Goal: Communication & Community: Share content

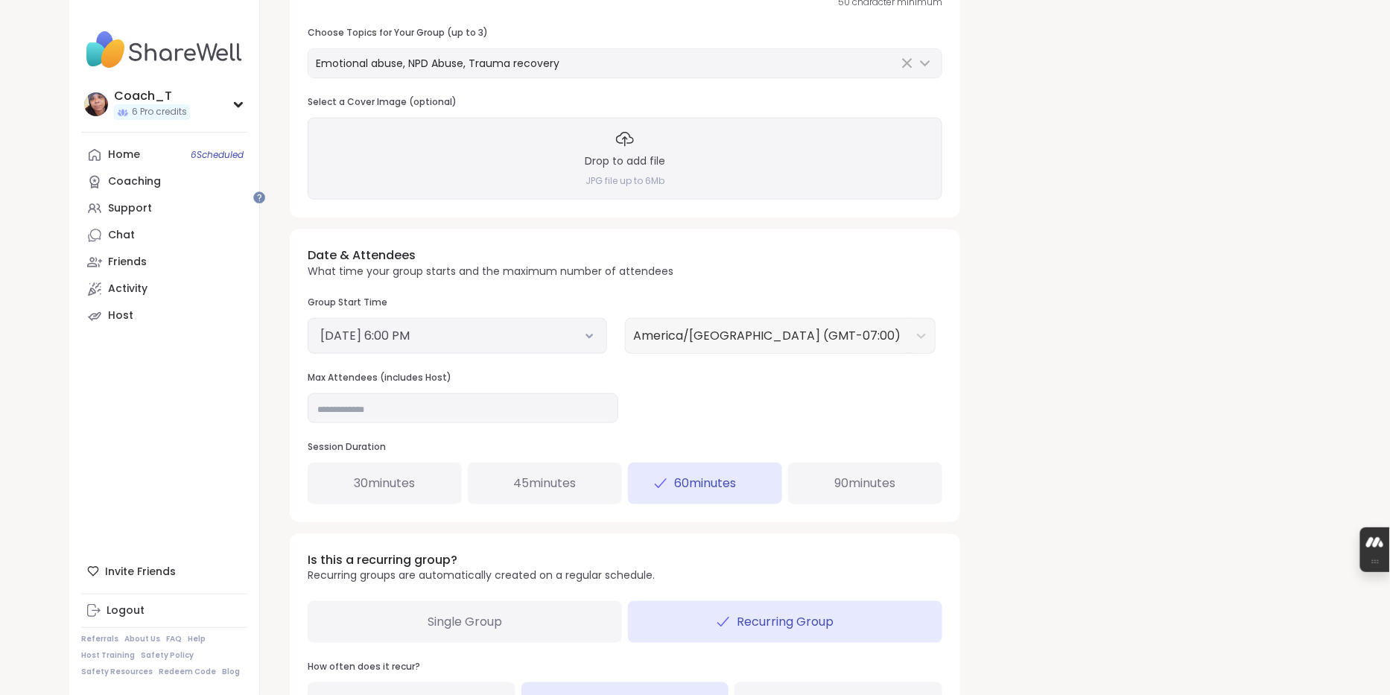
scroll to position [284, 0]
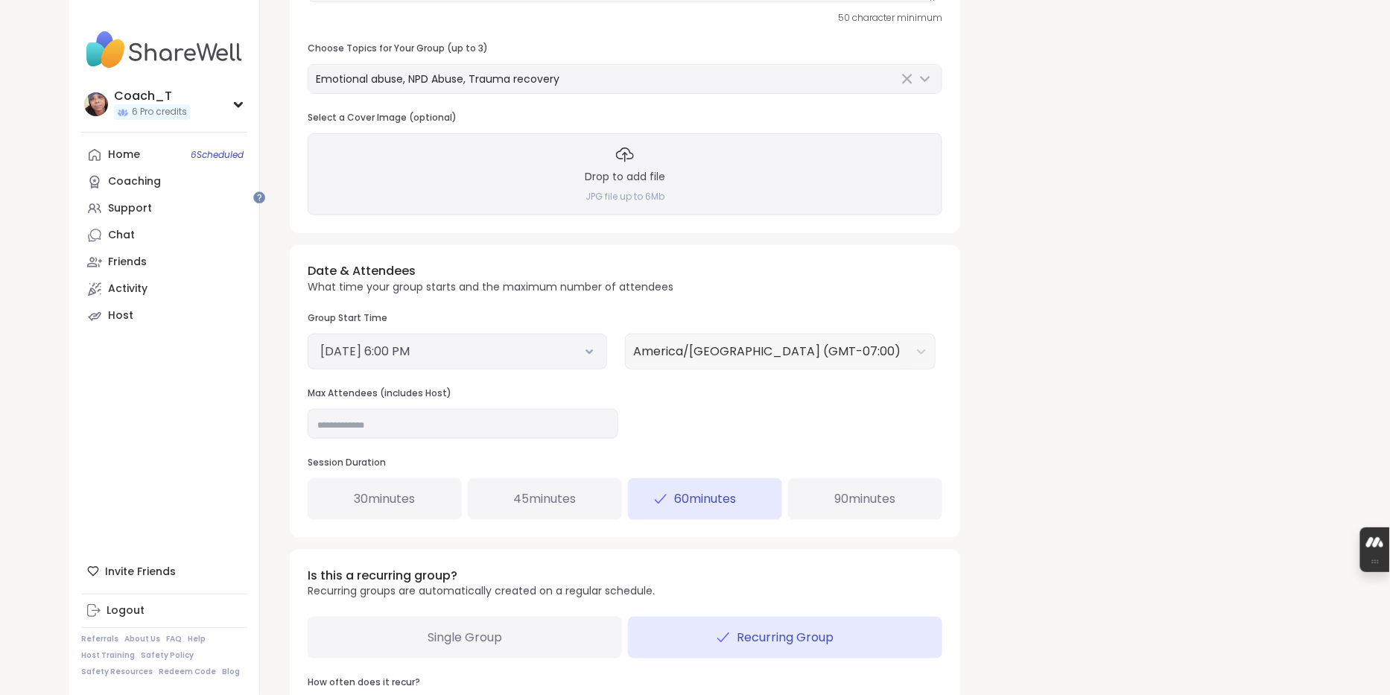
click at [786, 215] on div "Drop to add file JPG file up to 6Mb" at bounding box center [625, 174] width 634 height 82
click at [943, 358] on div "Date & Attendees What time your group starts and the maximum number of attendee…" at bounding box center [625, 391] width 670 height 292
click at [634, 164] on icon at bounding box center [625, 155] width 18 height 18
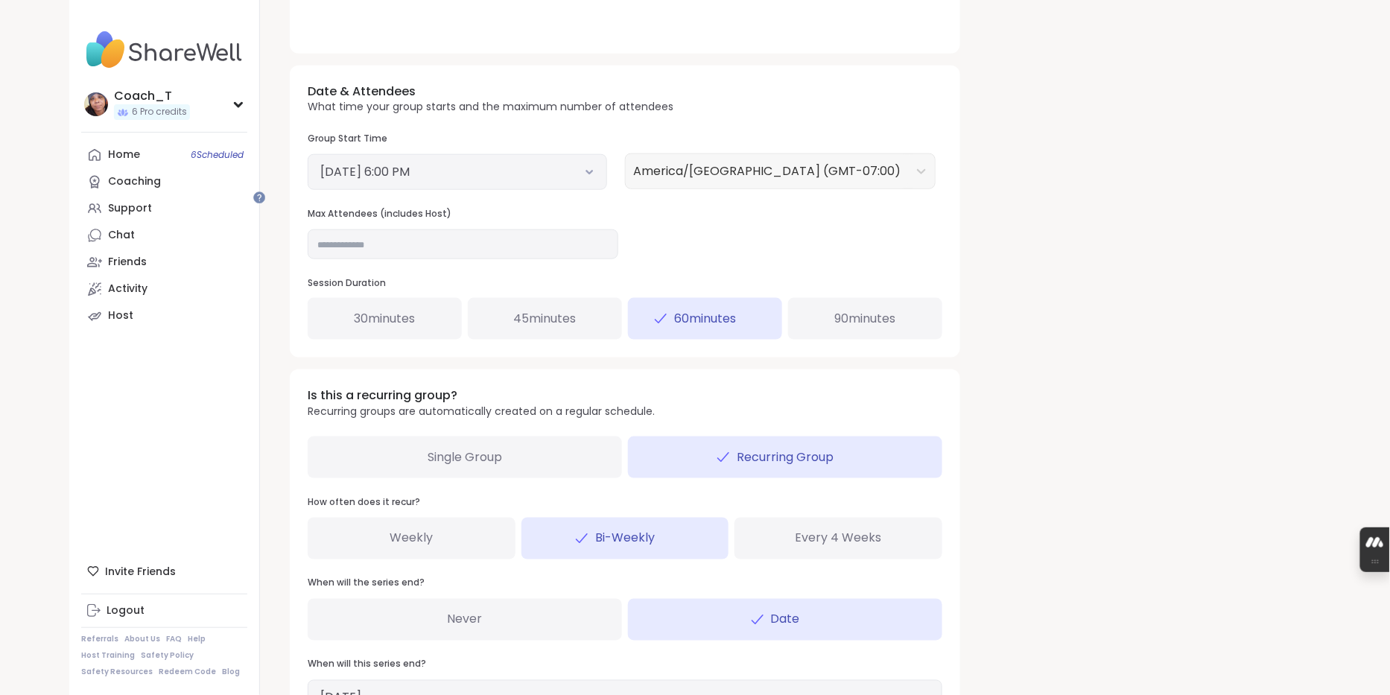
scroll to position [507, 0]
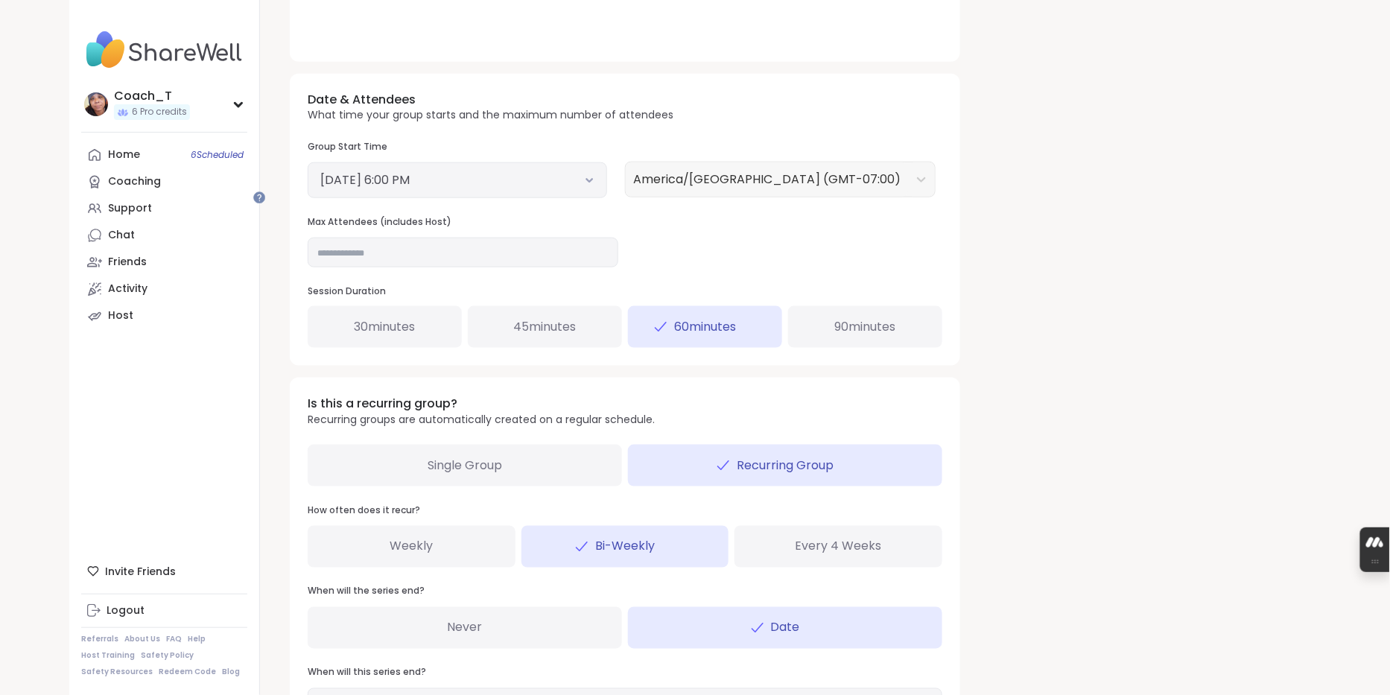
click at [570, 189] on button "October 8, 2025 6:00 PM" at bounding box center [457, 180] width 274 height 18
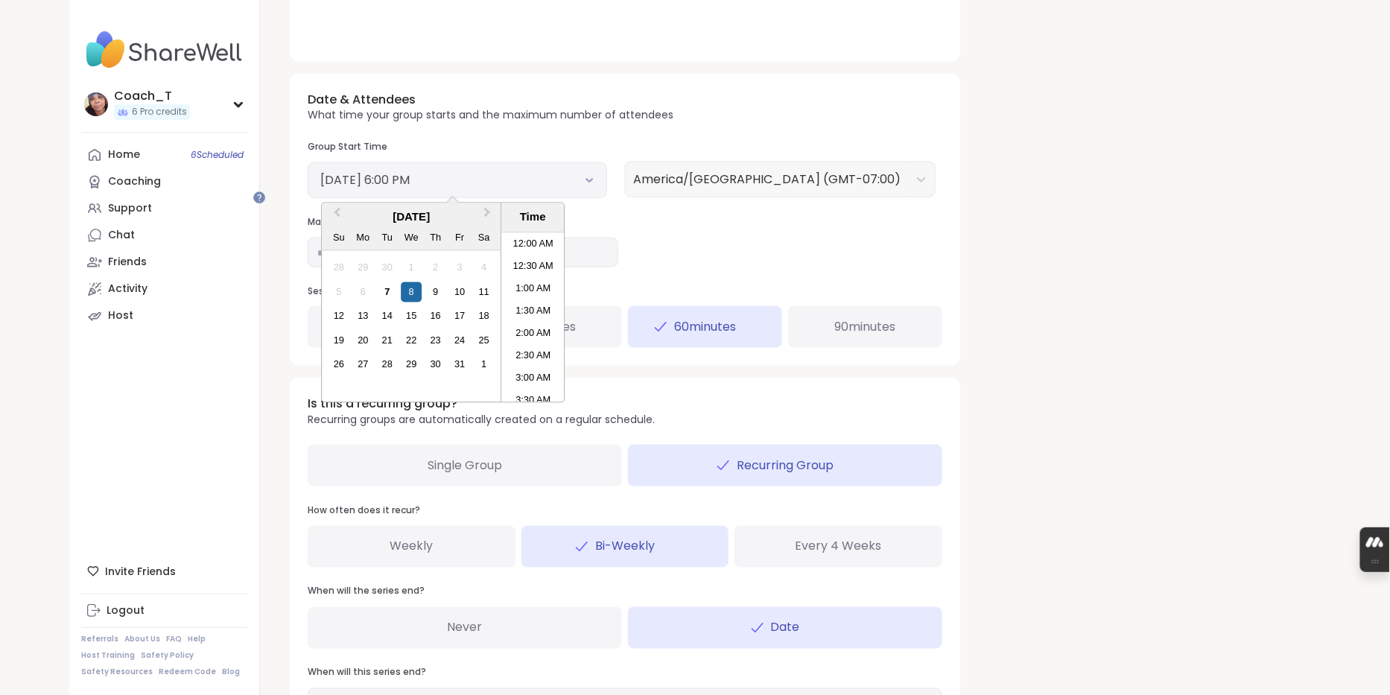
scroll to position [731, 0]
click at [421, 326] on div "15" at bounding box center [411, 316] width 20 height 20
click at [899, 340] on div "Date & Attendees What time your group starts and the maximum number of attendee…" at bounding box center [625, 220] width 670 height 292
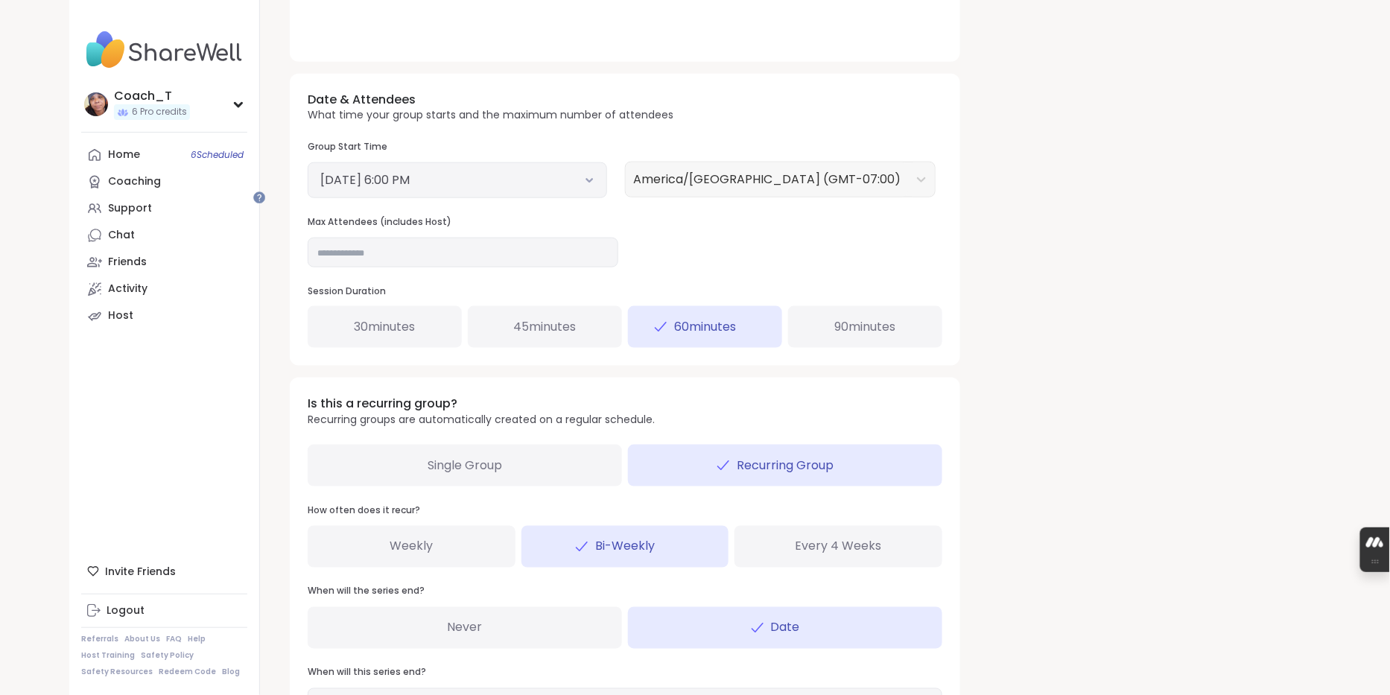
scroll to position [768, 0]
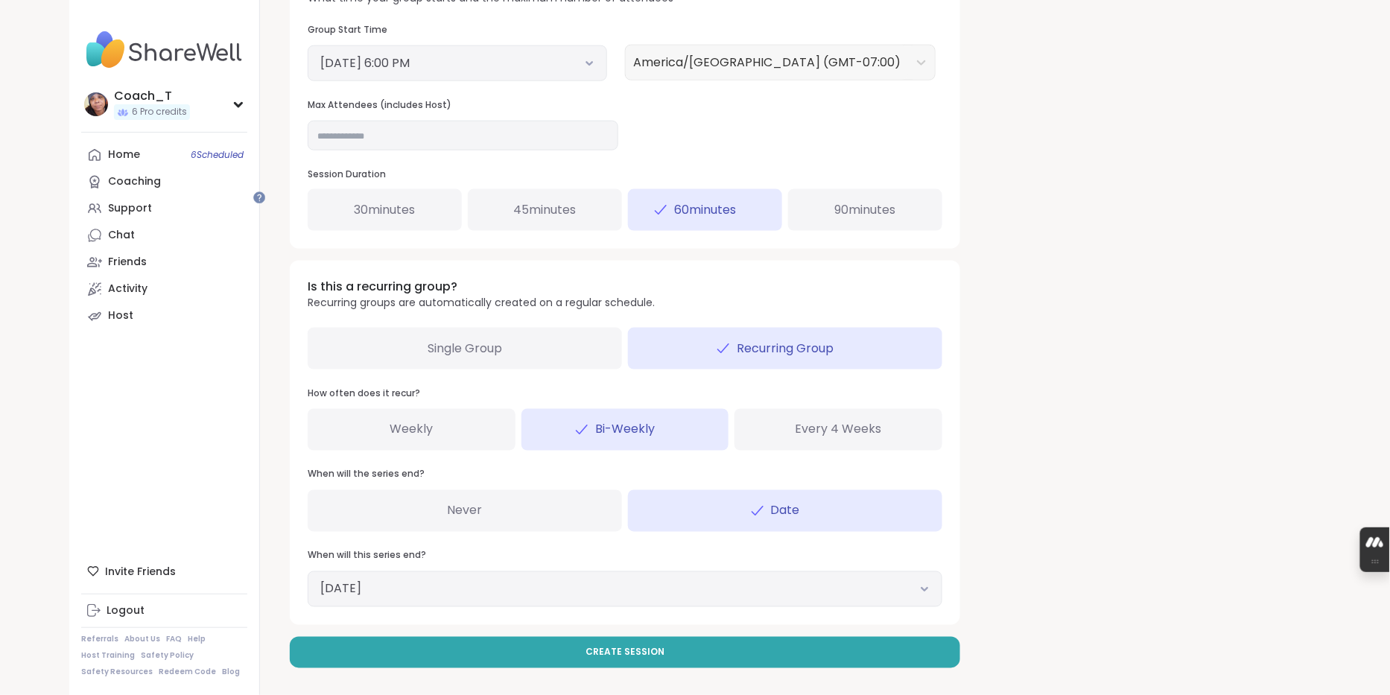
click at [468, 413] on div "Weekly" at bounding box center [412, 430] width 208 height 42
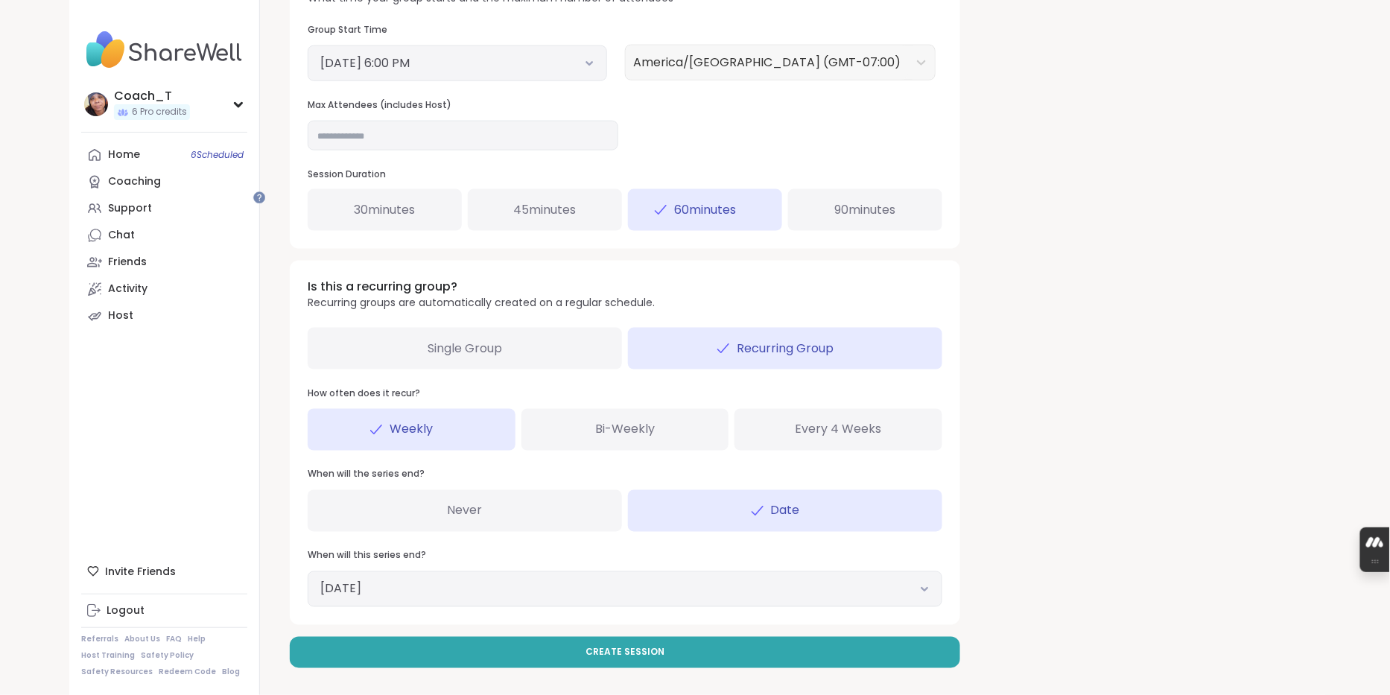
click at [932, 596] on div "December 25, 2025" at bounding box center [625, 589] width 634 height 36
click at [929, 586] on icon at bounding box center [925, 589] width 10 height 6
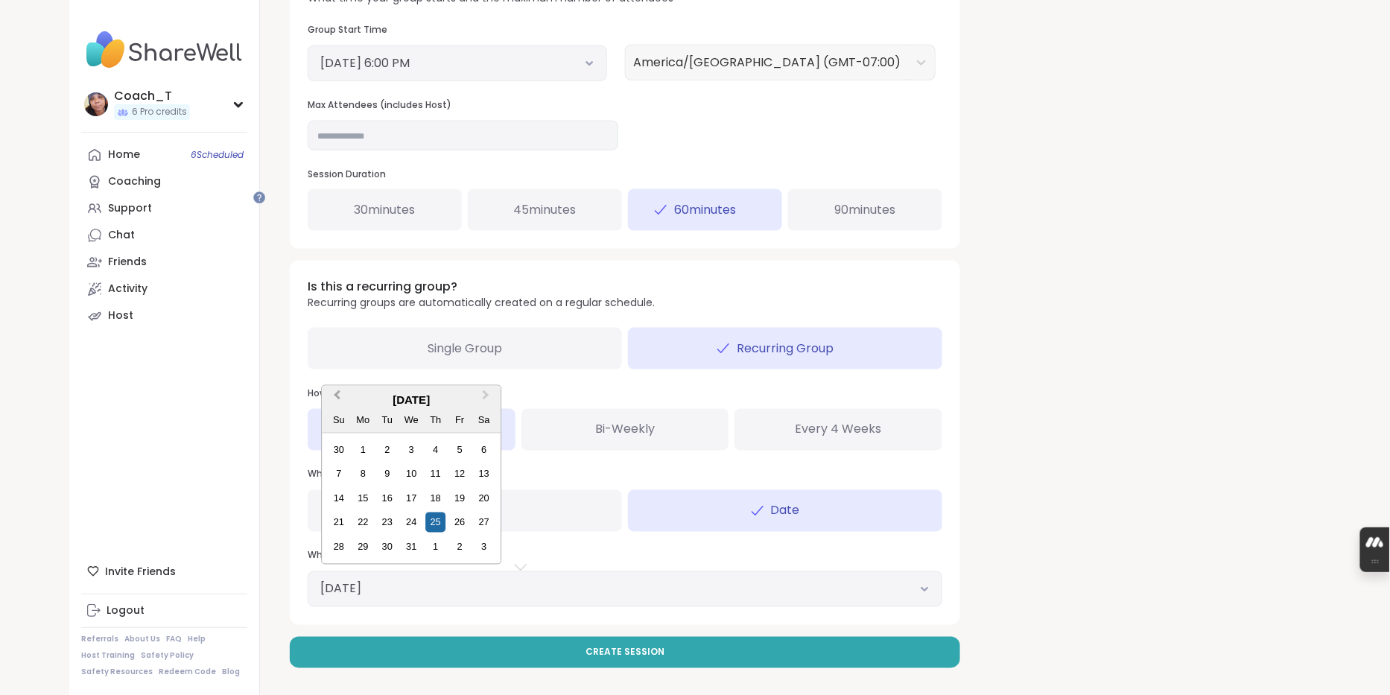
click at [337, 387] on span "Previous Month" at bounding box center [337, 398] width 0 height 22
click at [421, 489] on div "19" at bounding box center [411, 499] width 20 height 20
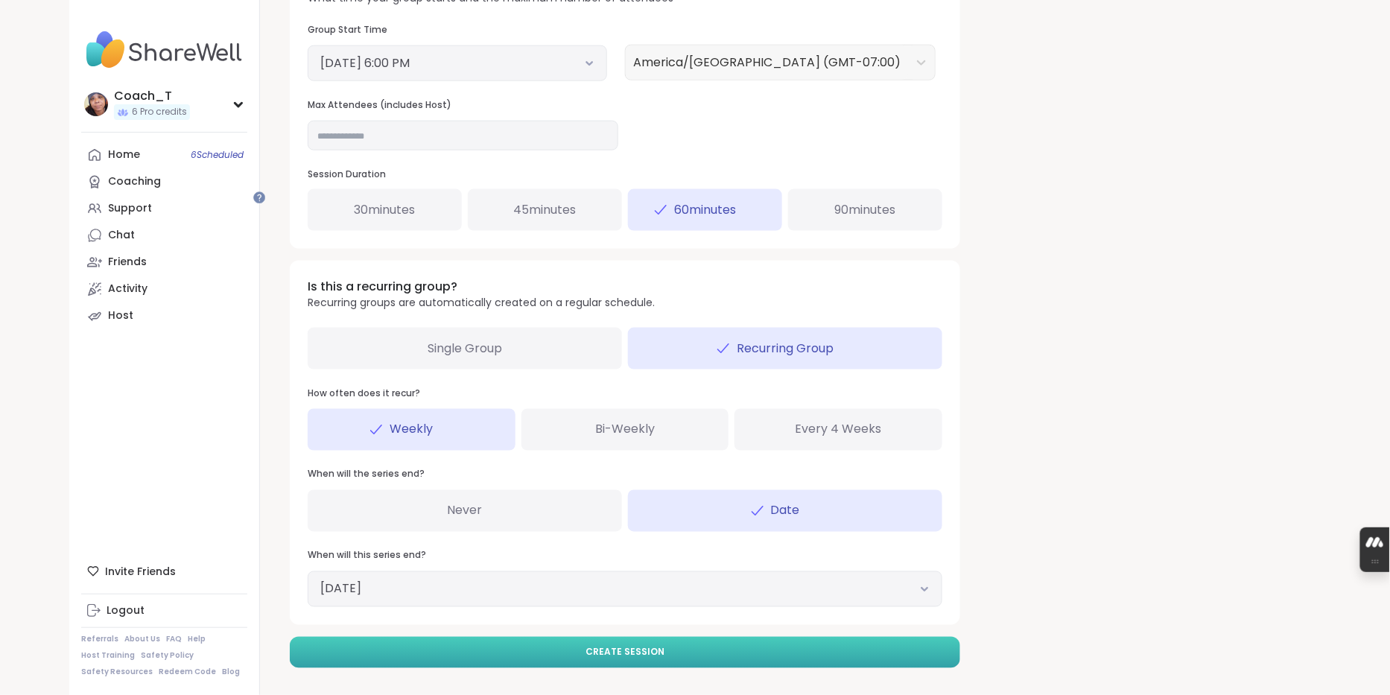
click at [654, 648] on span "Create Session" at bounding box center [624, 652] width 79 height 13
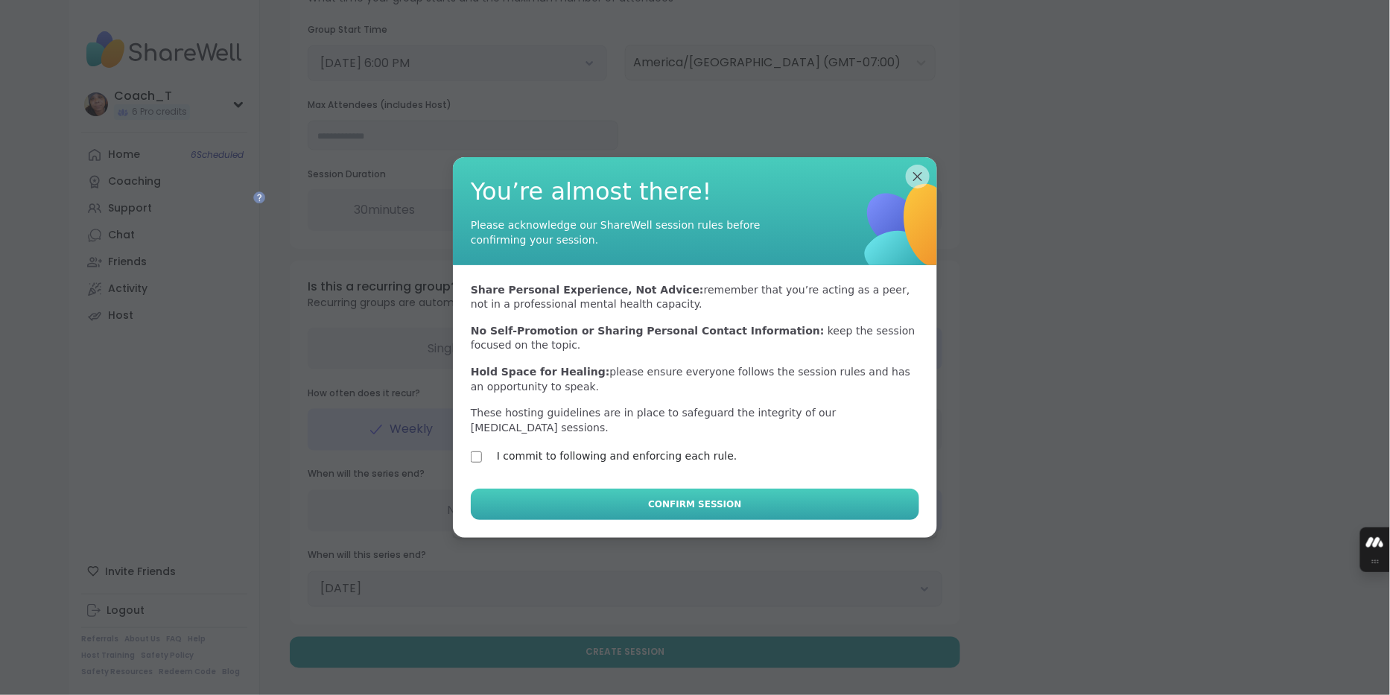
click at [610, 520] on button "Confirm Session" at bounding box center [695, 504] width 448 height 31
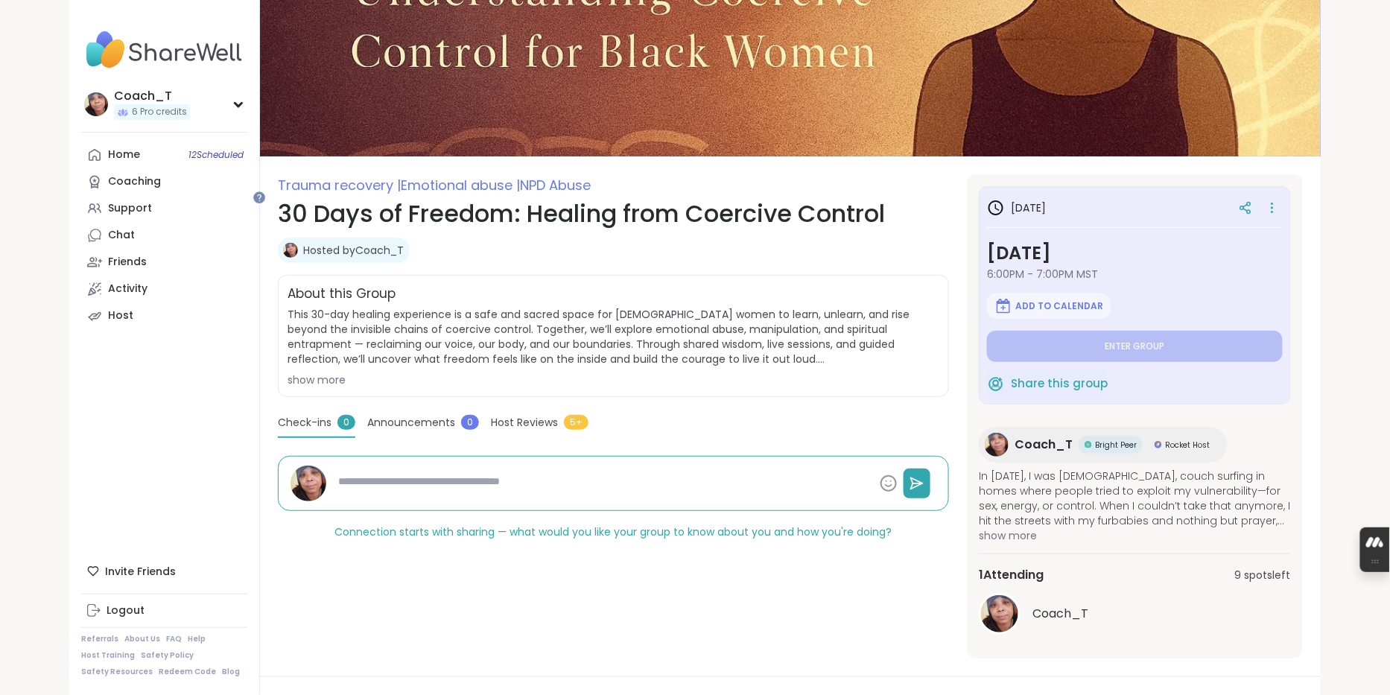
scroll to position [10, 0]
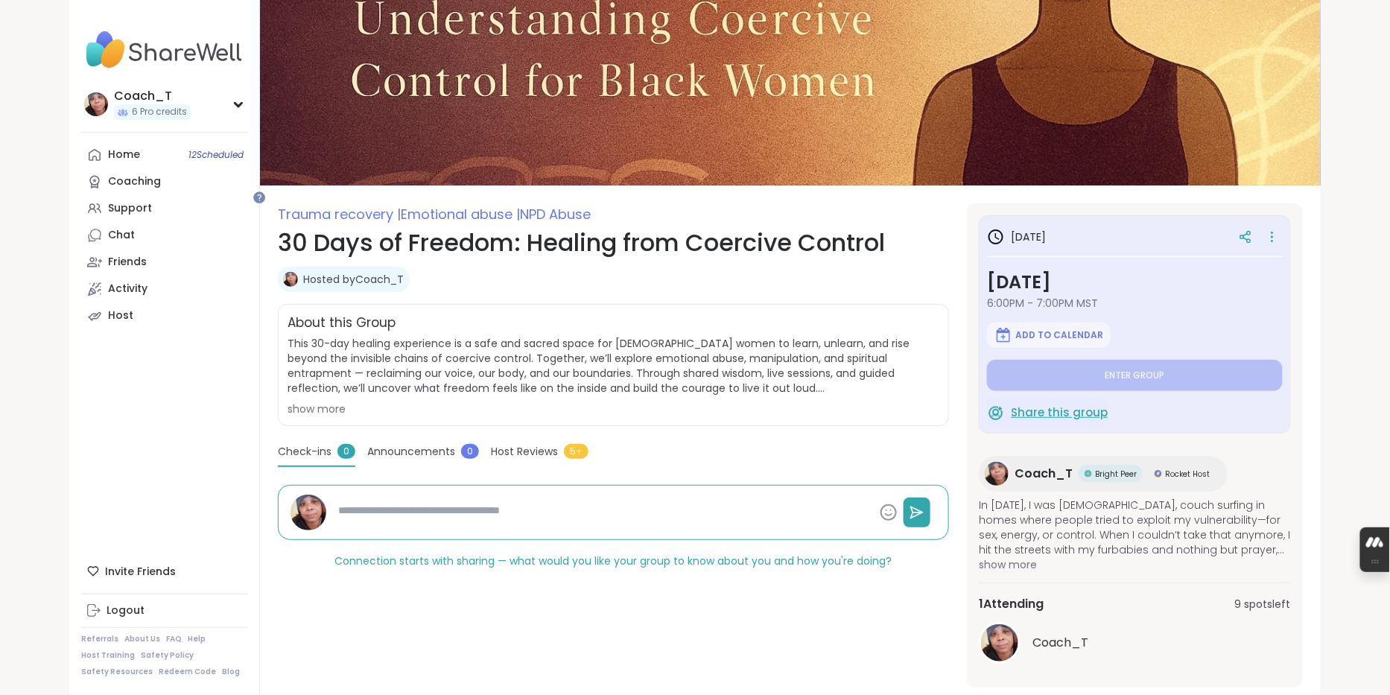
click at [1037, 421] on span "Share this group" at bounding box center [1059, 412] width 97 height 17
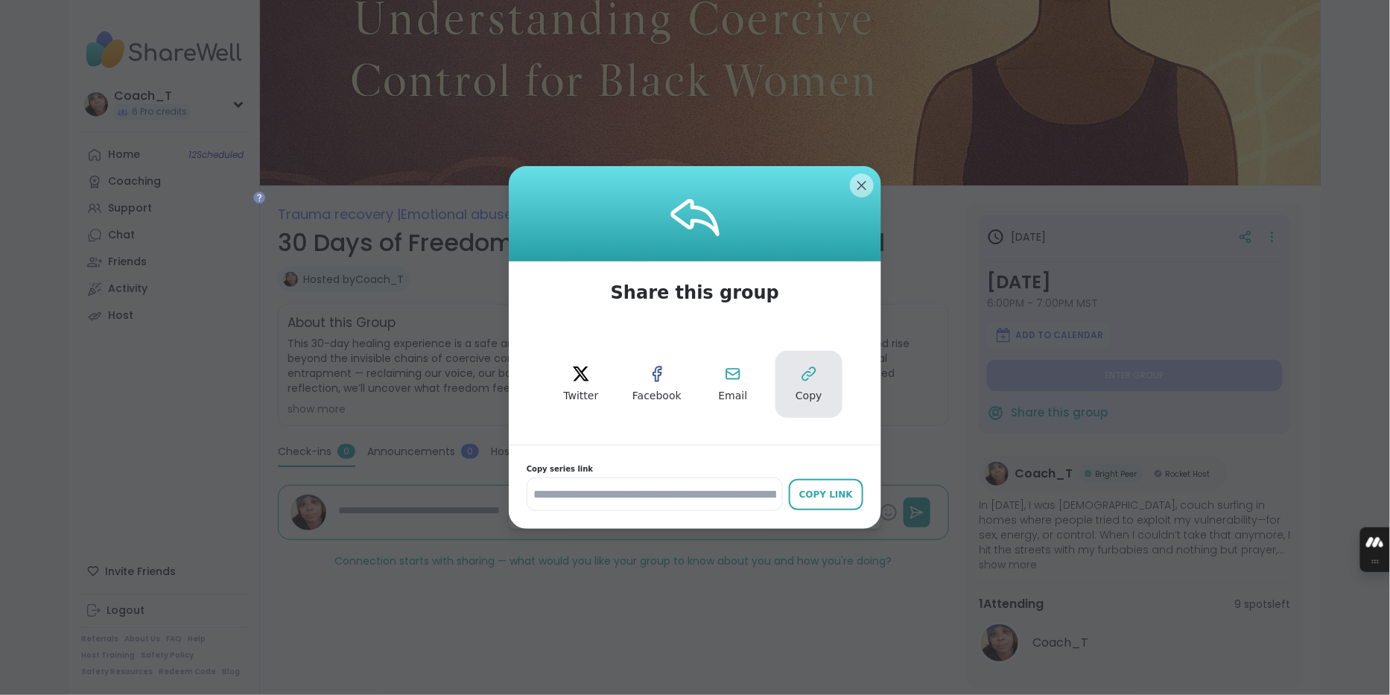
click at [821, 389] on button "Copy" at bounding box center [808, 384] width 67 height 67
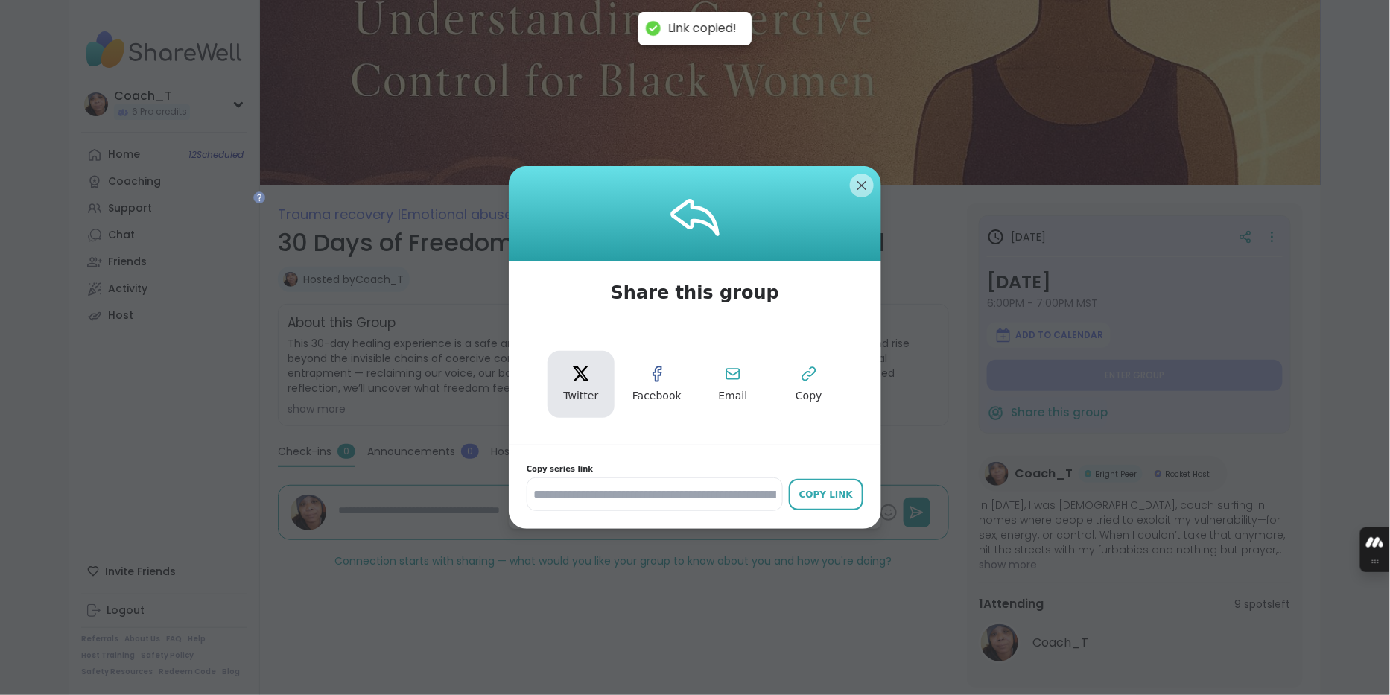
click at [582, 381] on icon "twitter" at bounding box center [581, 373] width 16 height 15
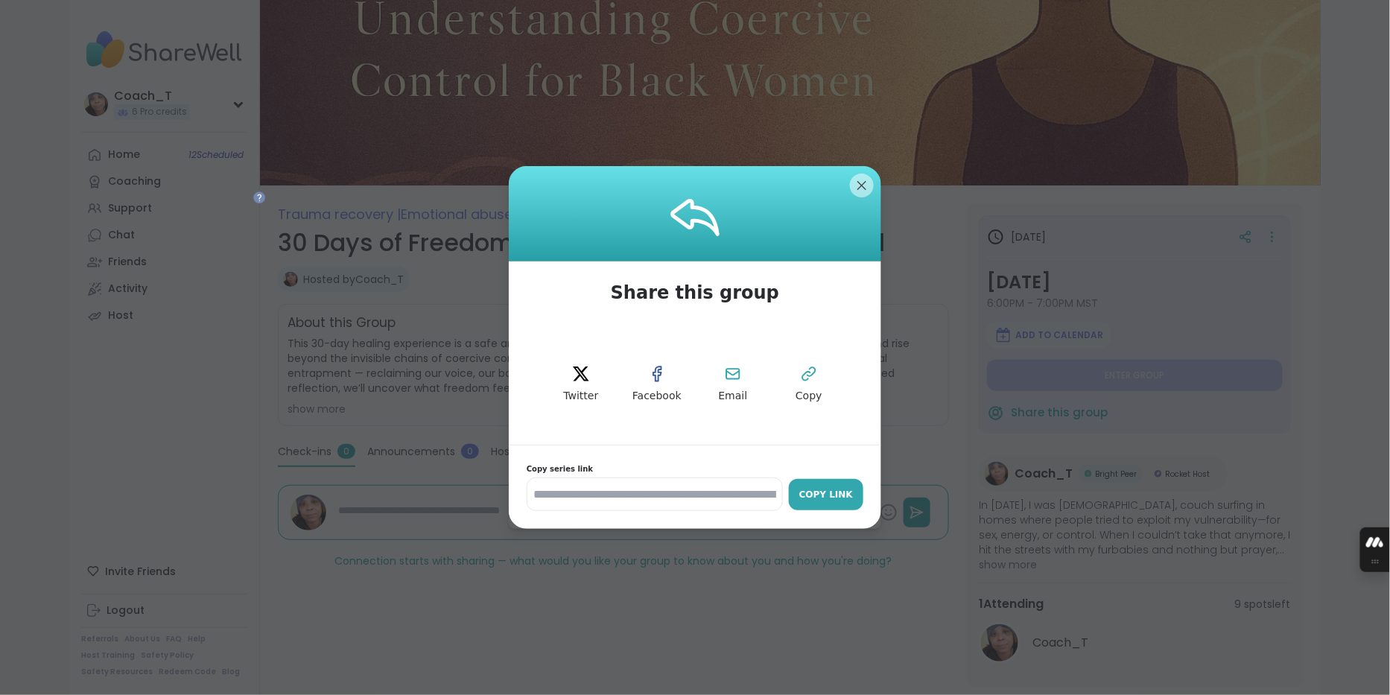
click at [808, 501] on div "Copy Link" at bounding box center [826, 494] width 60 height 13
click at [667, 381] on button "Facebook" at bounding box center [656, 384] width 67 height 67
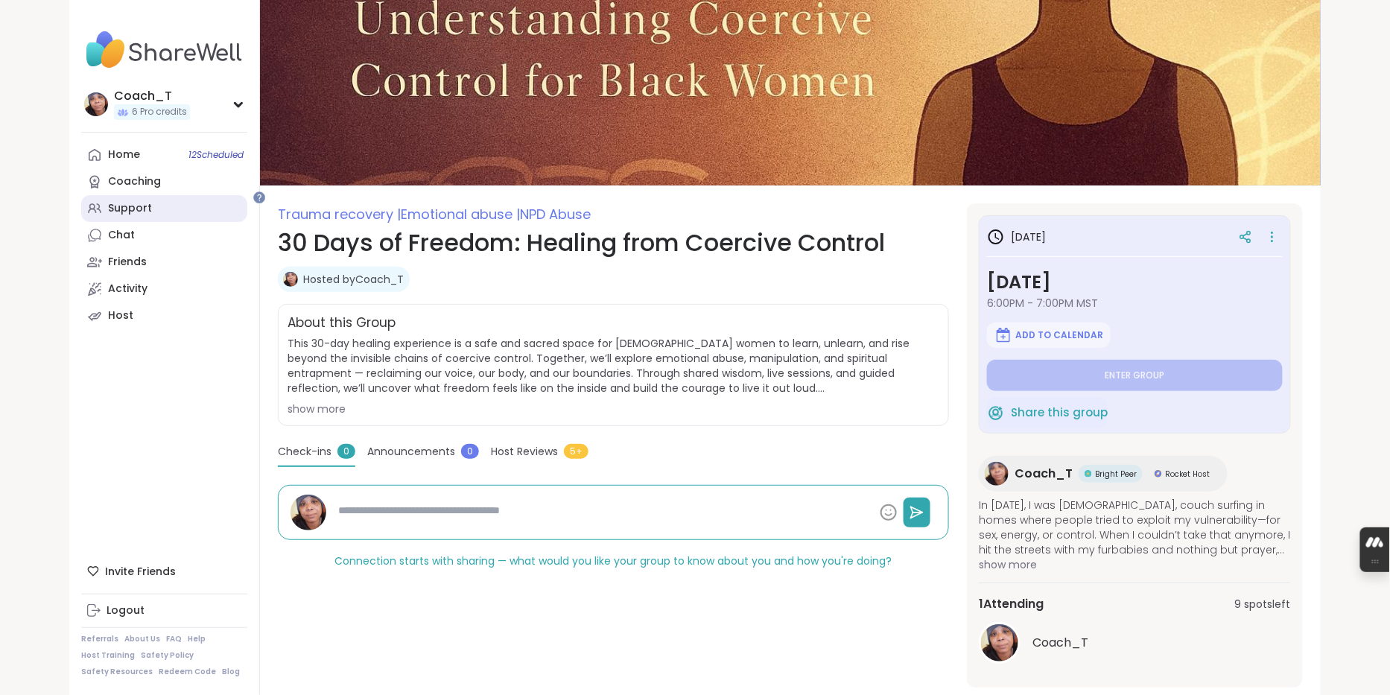
click at [152, 216] on div "Support" at bounding box center [130, 208] width 44 height 15
type textarea "*"
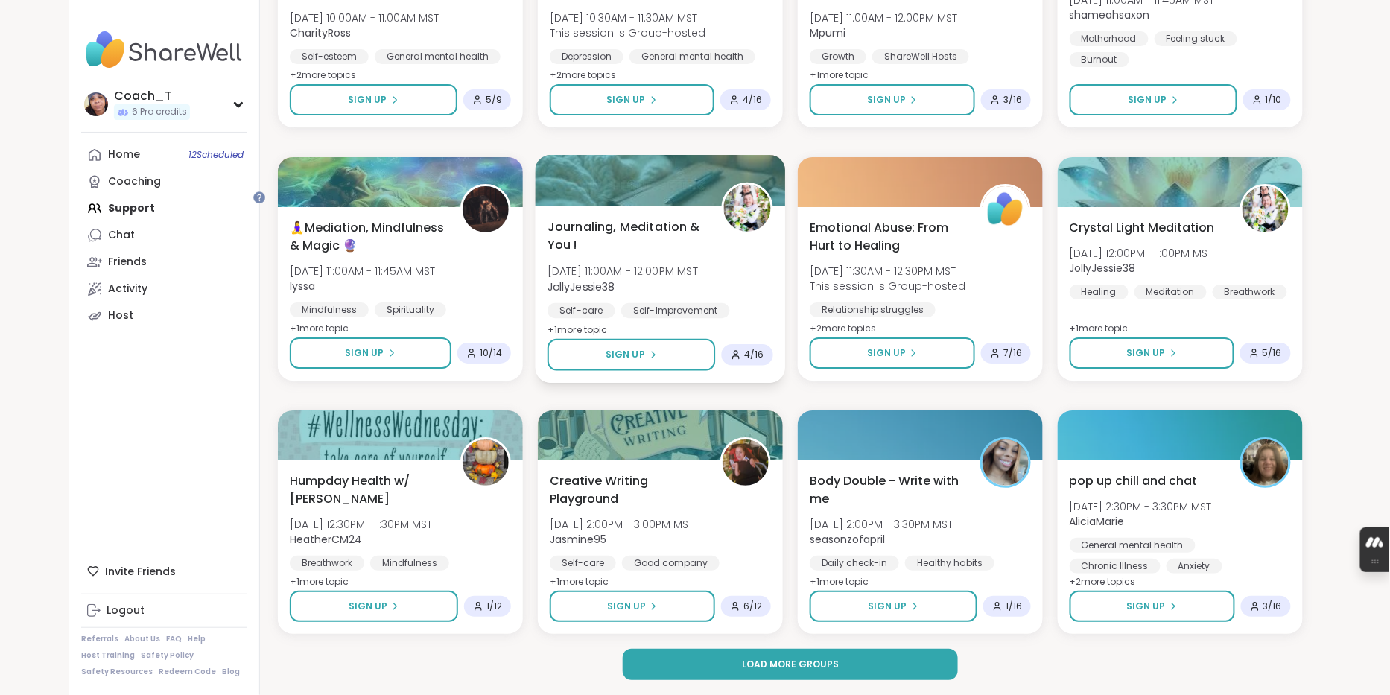
scroll to position [1959, 0]
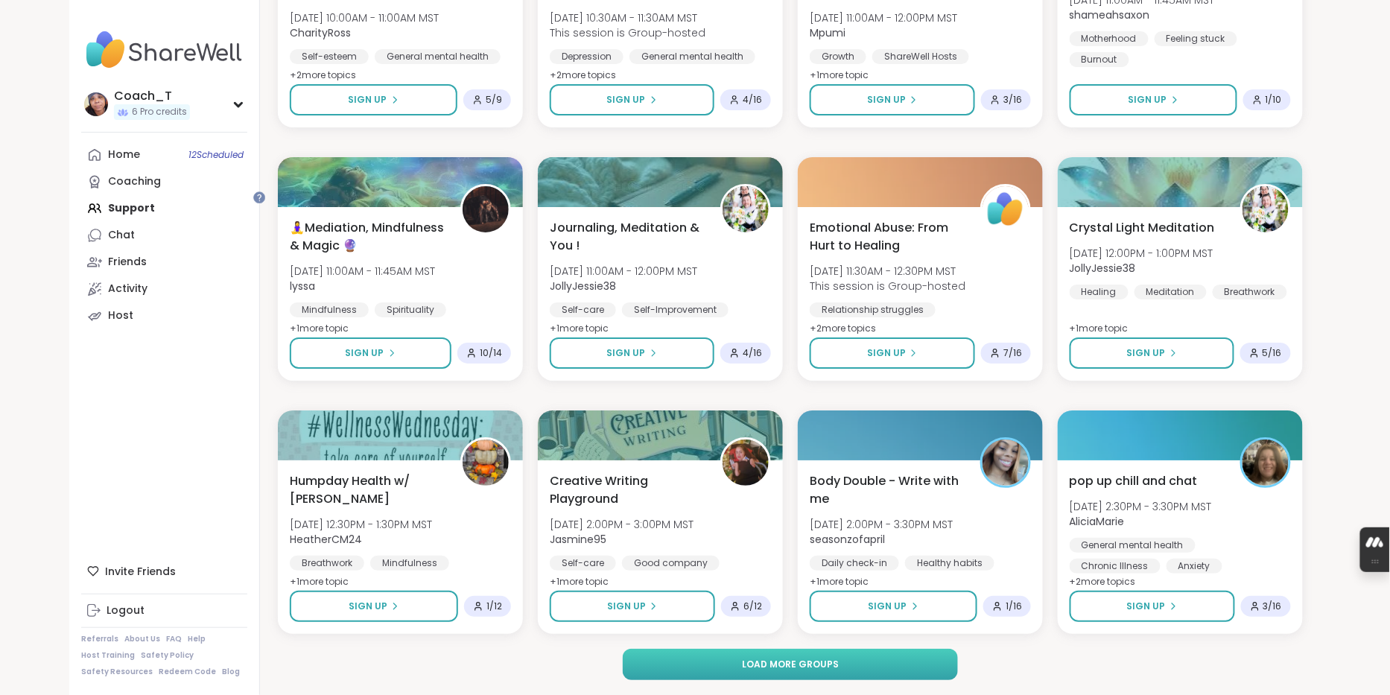
click at [813, 667] on span "Load more groups" at bounding box center [790, 664] width 97 height 13
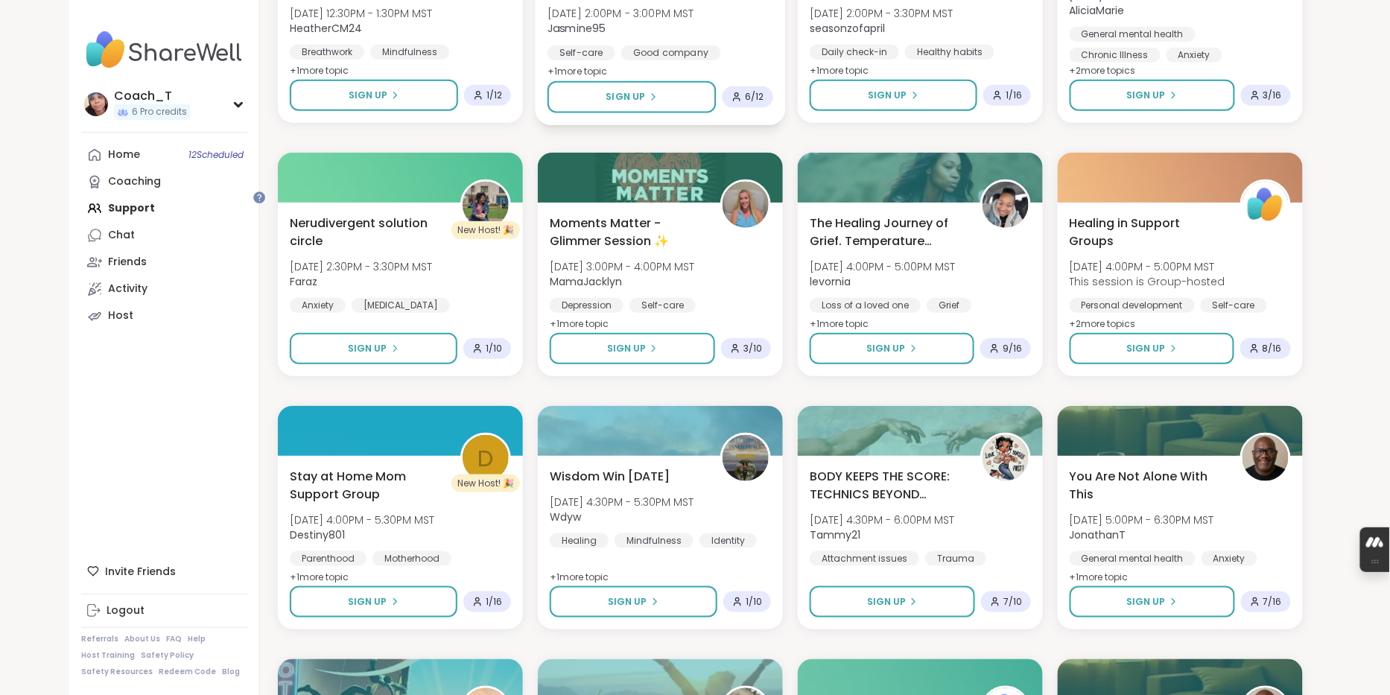
scroll to position [2416, 0]
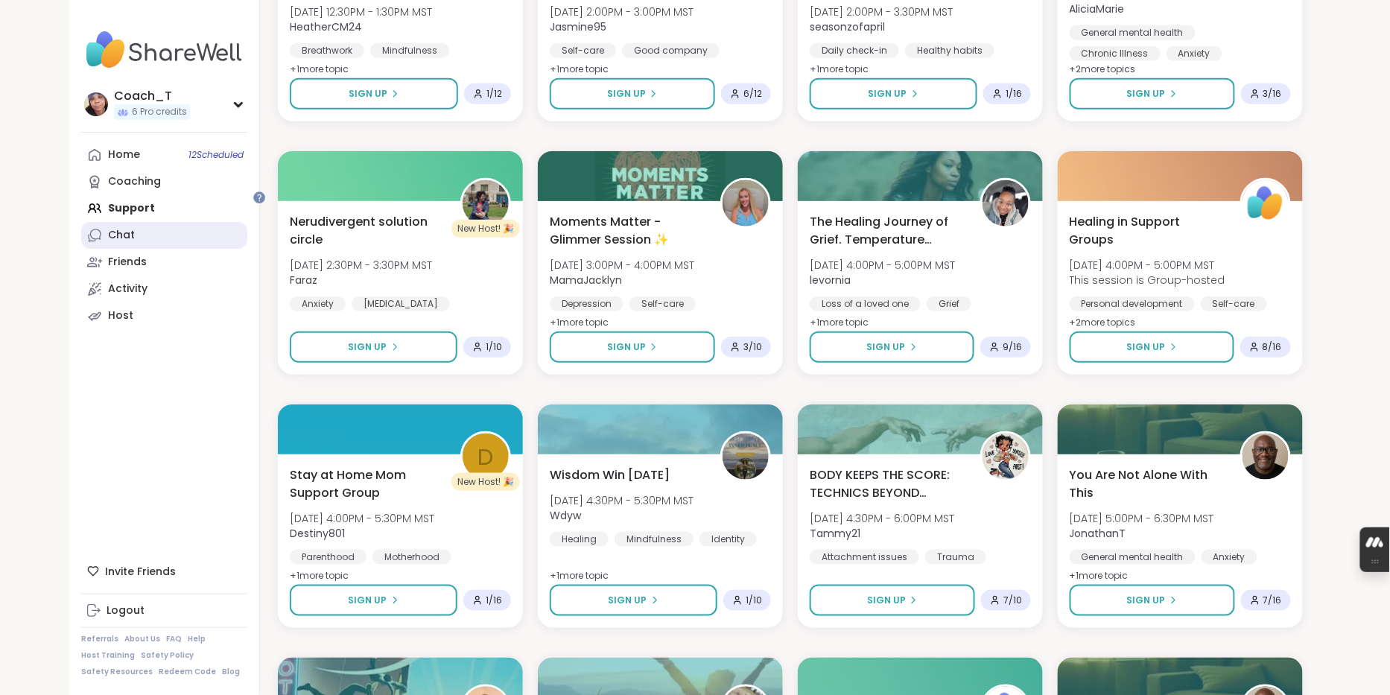
click at [147, 249] on link "Chat" at bounding box center [164, 235] width 166 height 27
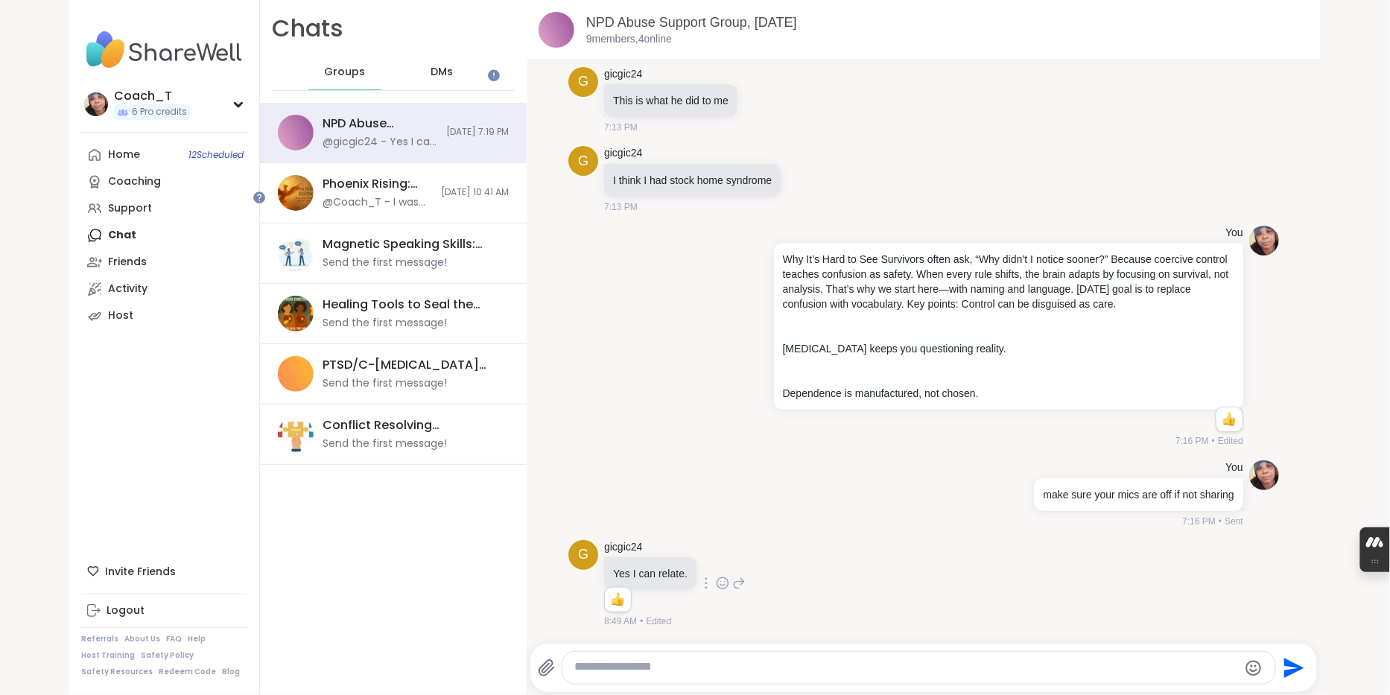
click at [745, 574] on icon at bounding box center [738, 583] width 13 height 18
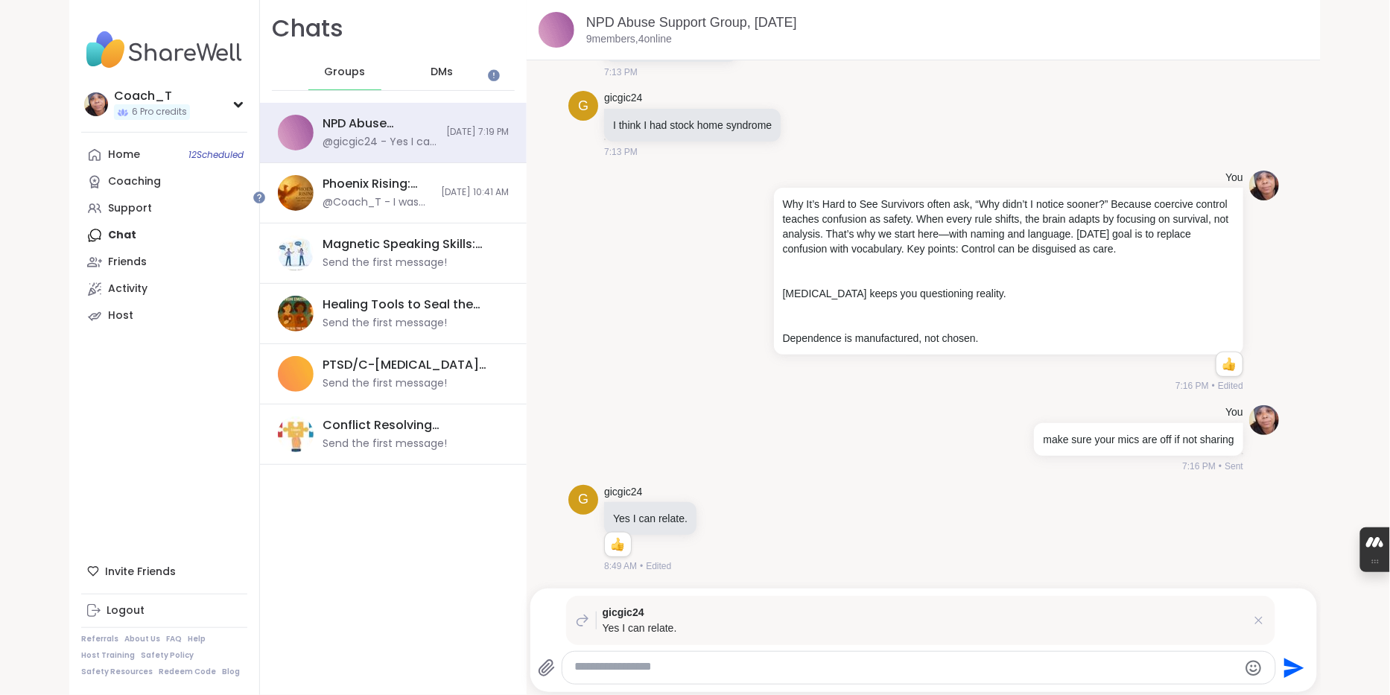
paste textarea "**********"
type textarea "**********"
click at [1295, 662] on icon "Send" at bounding box center [1294, 668] width 20 height 20
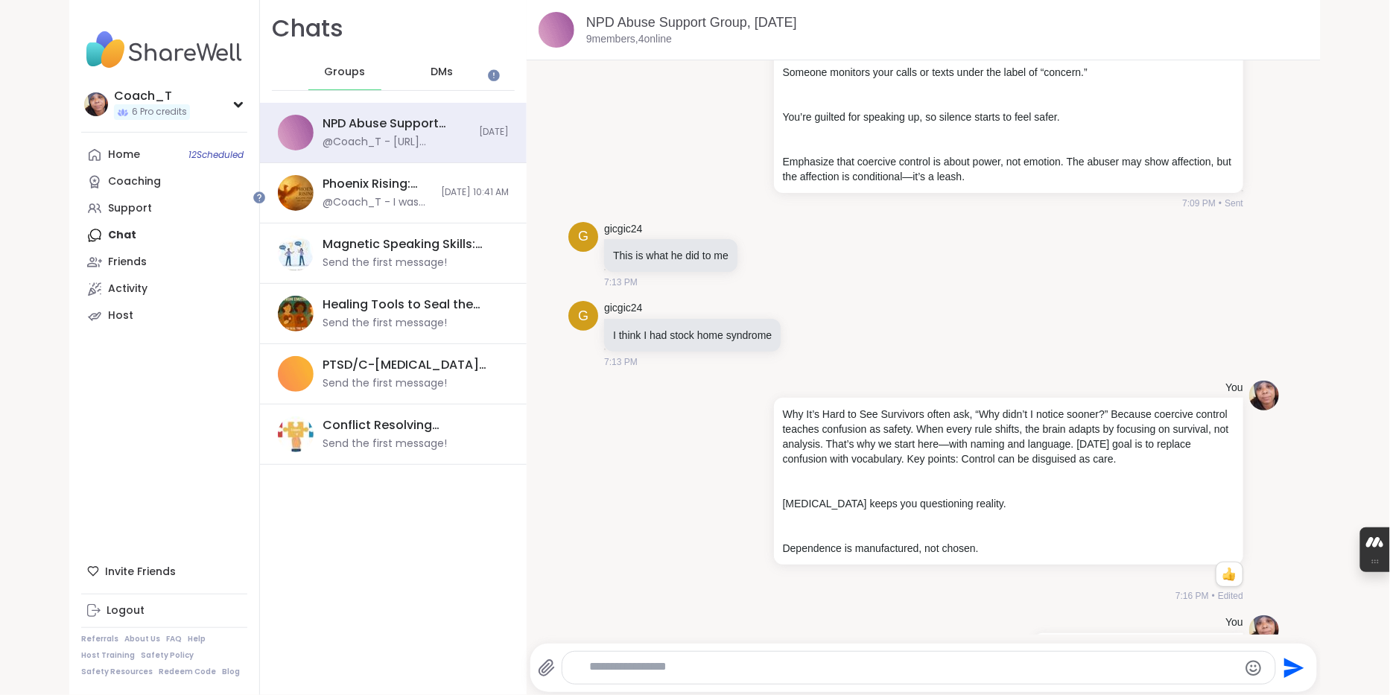
scroll to position [142, 0]
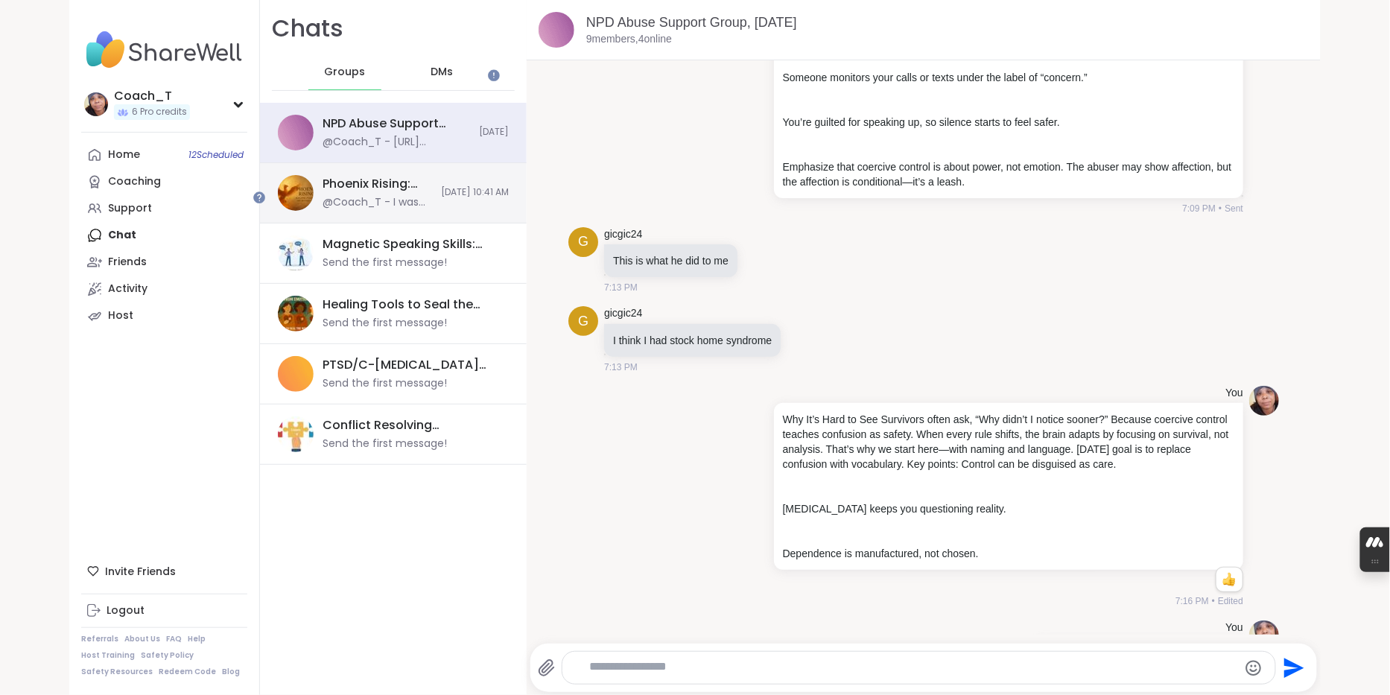
click at [408, 192] on div "Phoenix Rising: Life Beyond Abuse, Oct 05" at bounding box center [376, 184] width 109 height 16
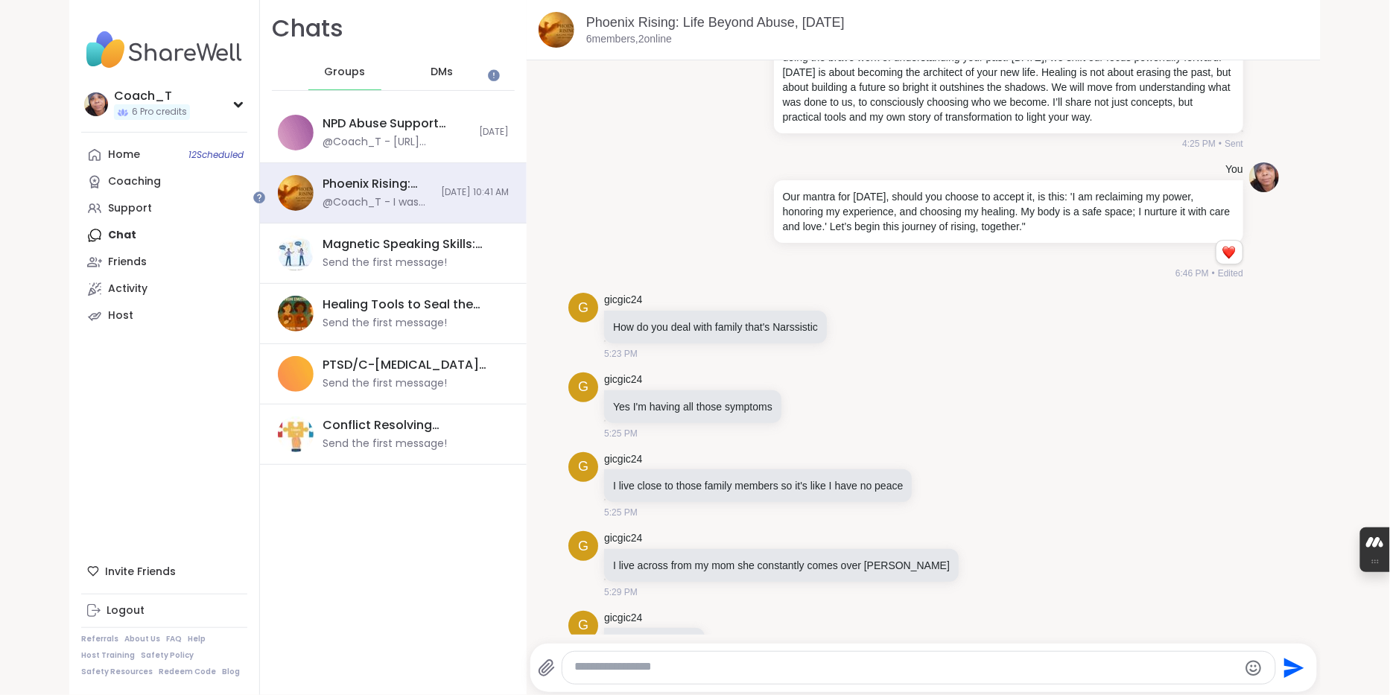
scroll to position [0, 0]
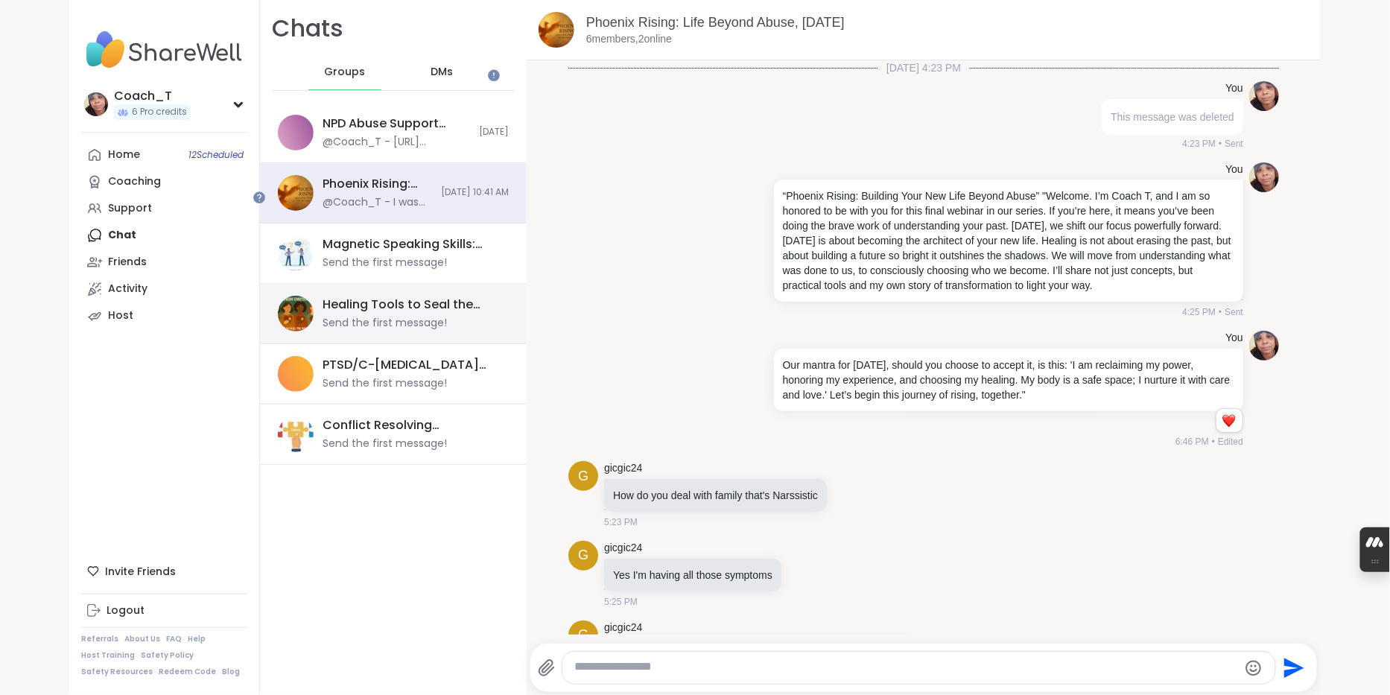
click at [424, 331] on div "Send the first message!" at bounding box center [384, 323] width 124 height 15
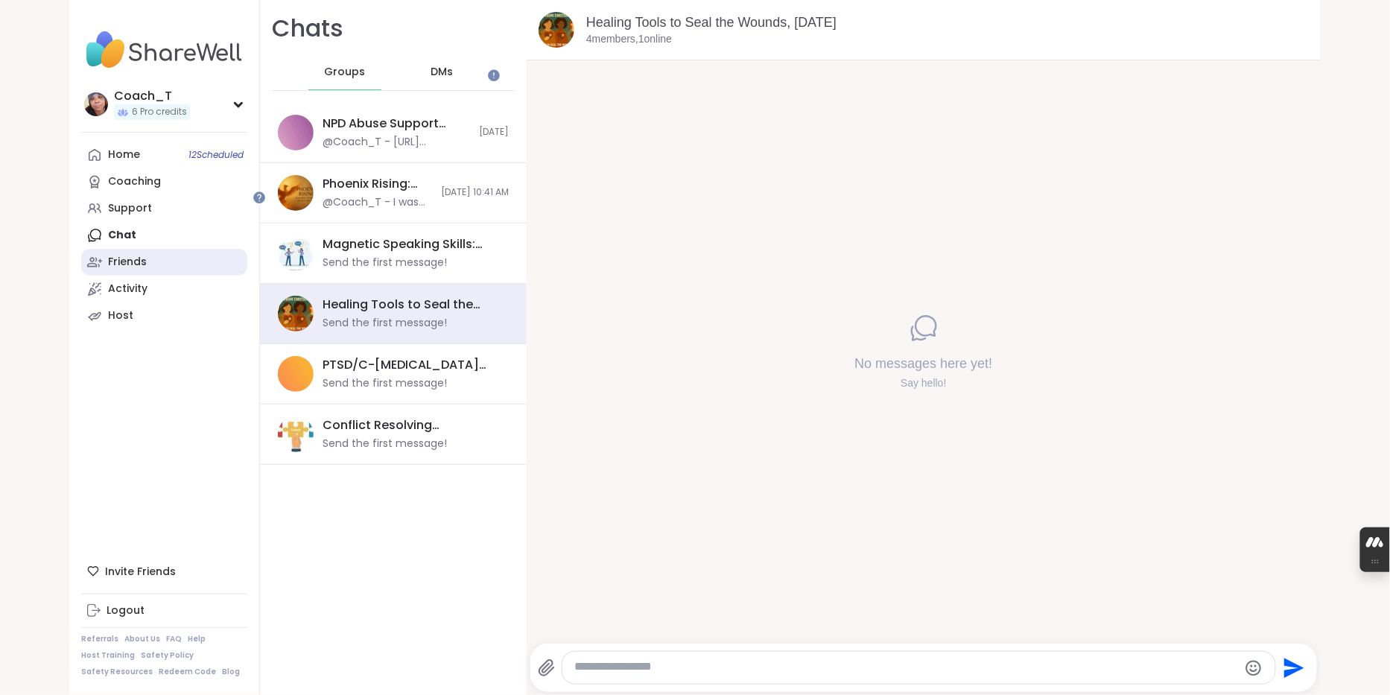
click at [147, 270] on div "Friends" at bounding box center [127, 262] width 39 height 15
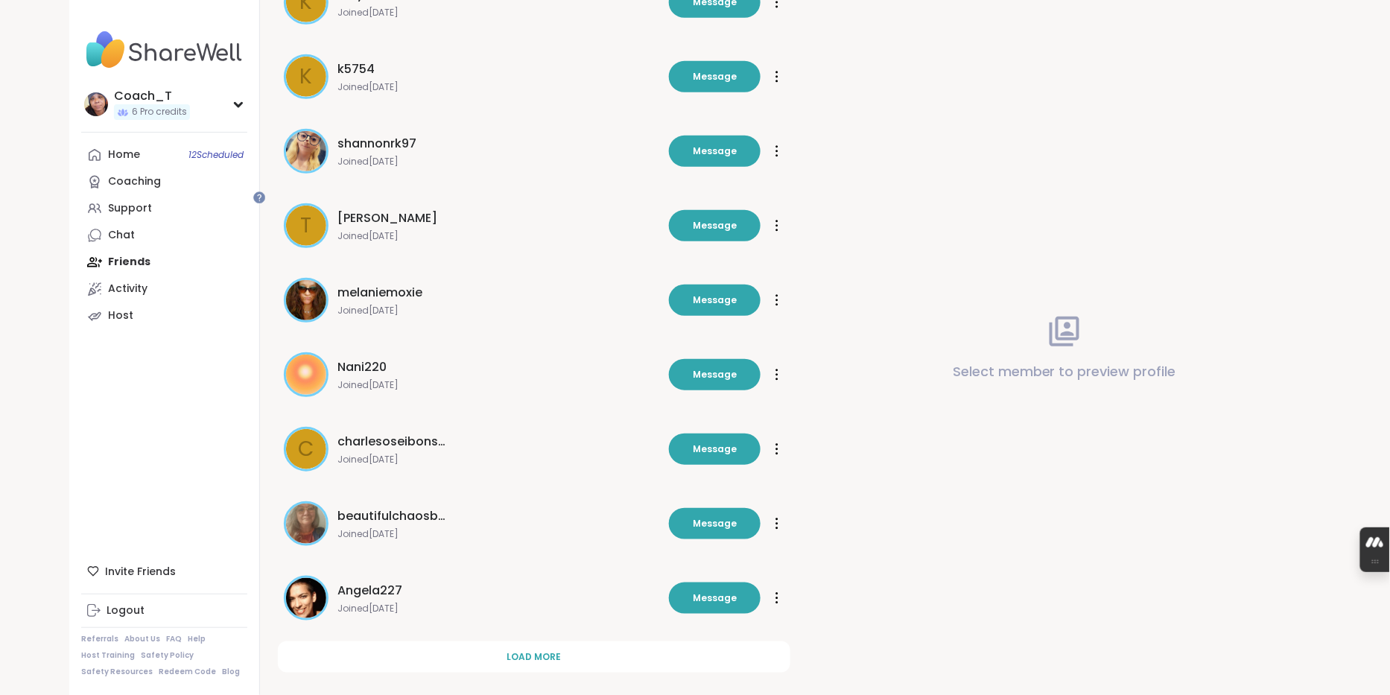
scroll to position [316, 0]
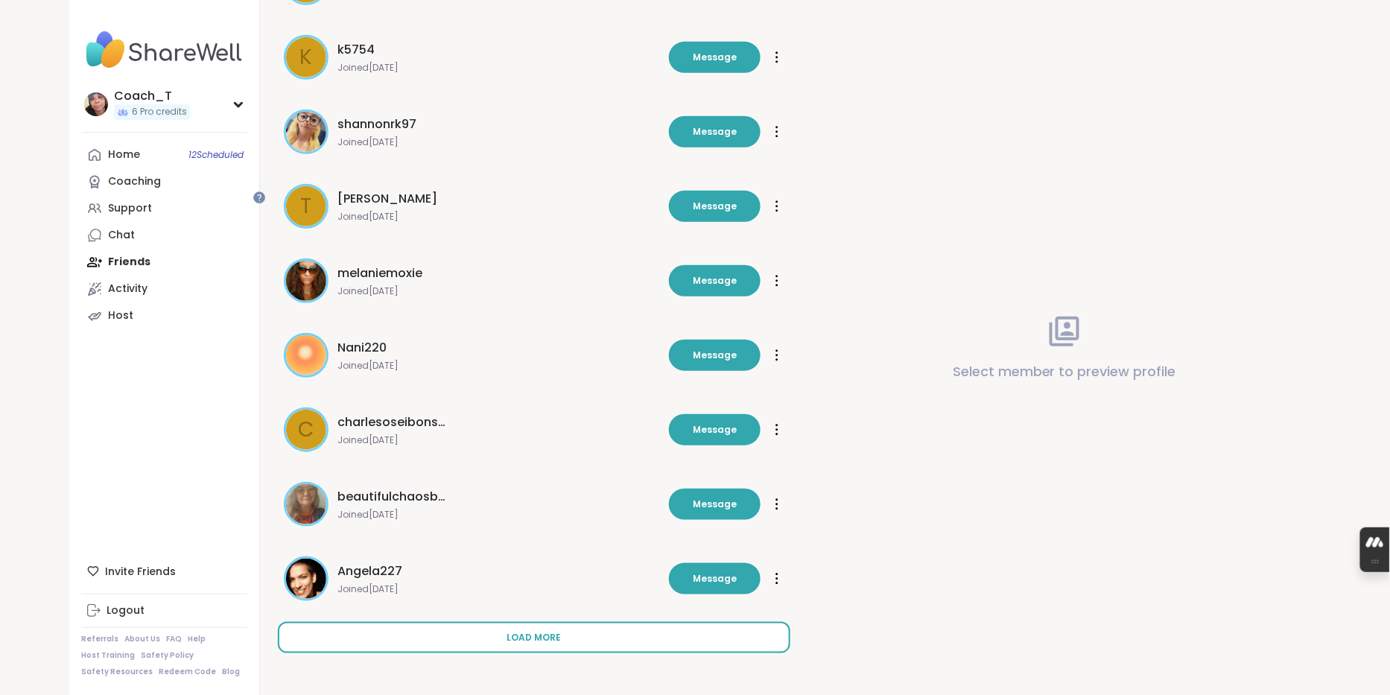
click at [559, 631] on span "Load more" at bounding box center [534, 637] width 54 height 13
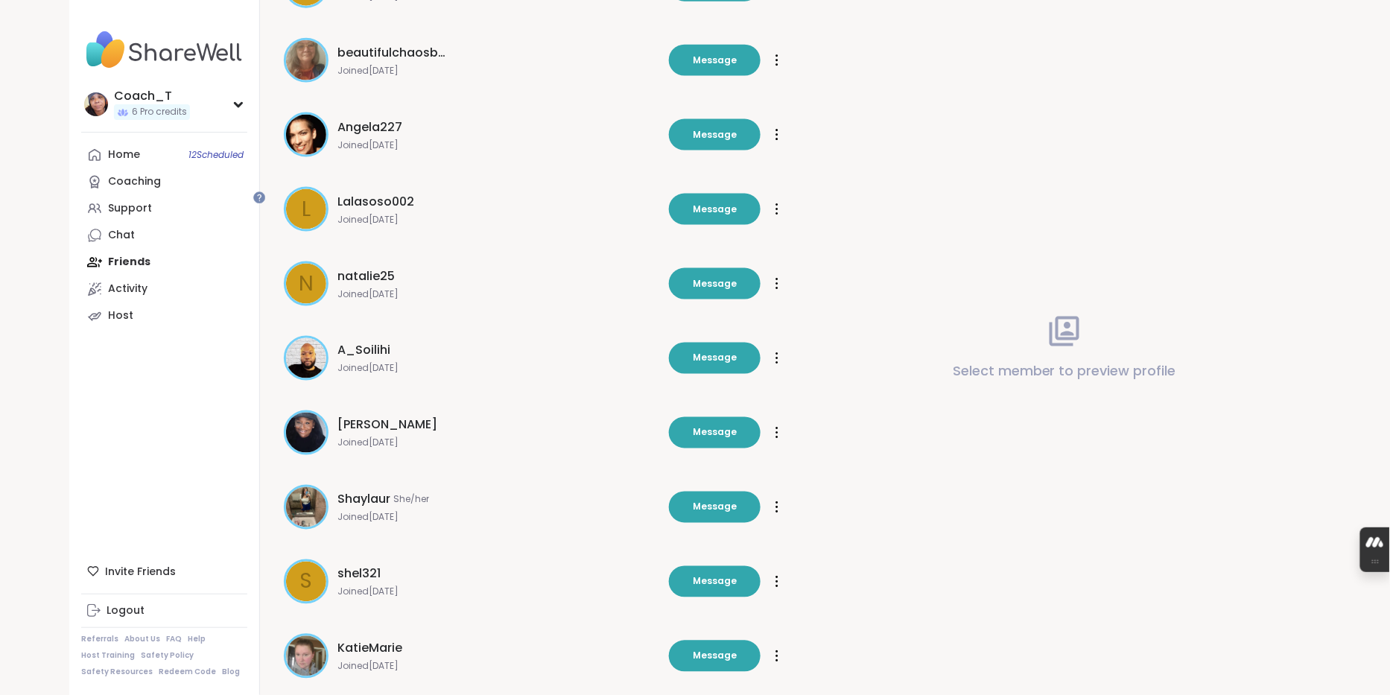
scroll to position [713, 0]
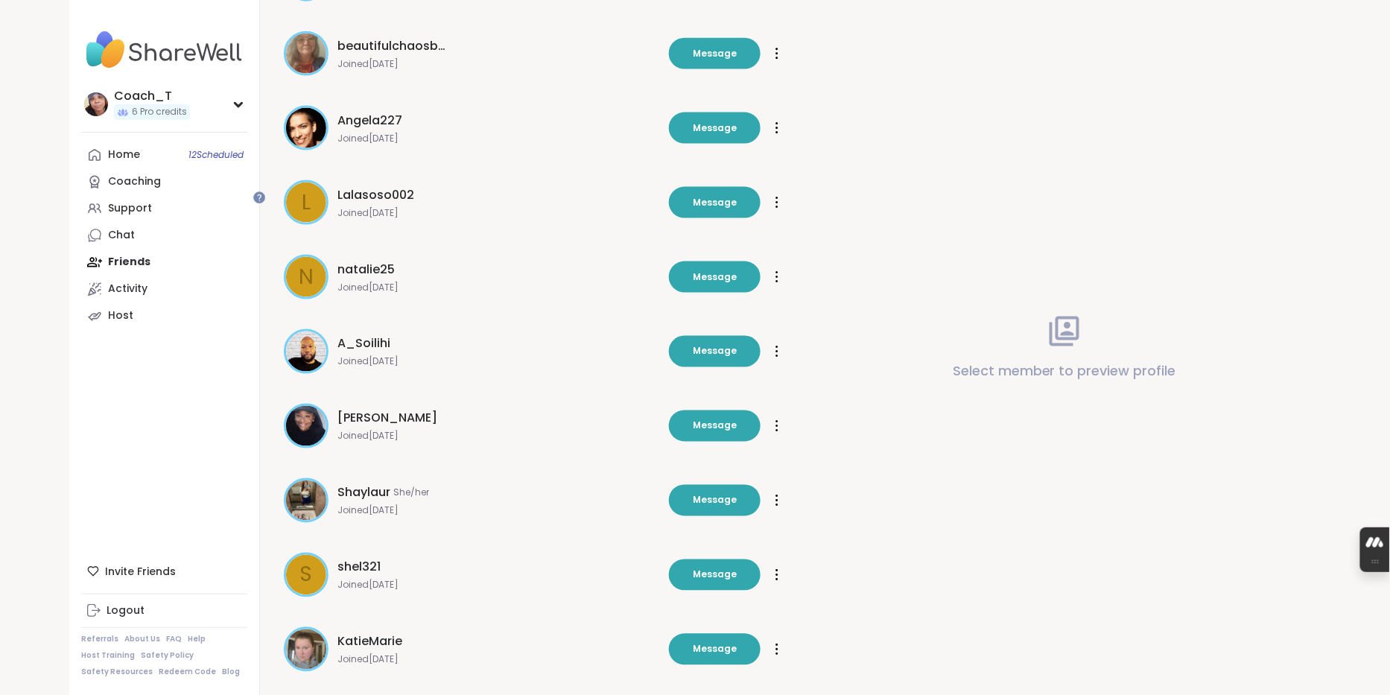
click at [326, 446] on img at bounding box center [306, 426] width 40 height 40
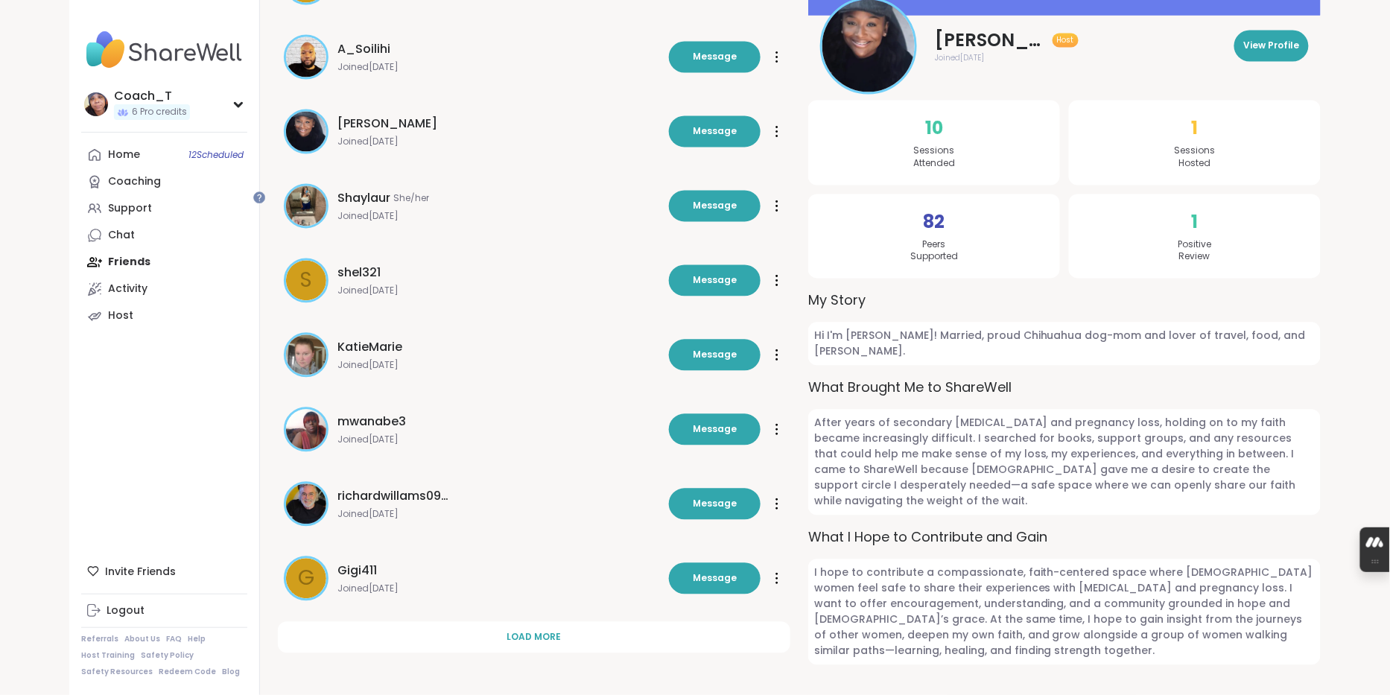
scroll to position [1098, 0]
click at [727, 423] on span "Message" at bounding box center [715, 429] width 44 height 13
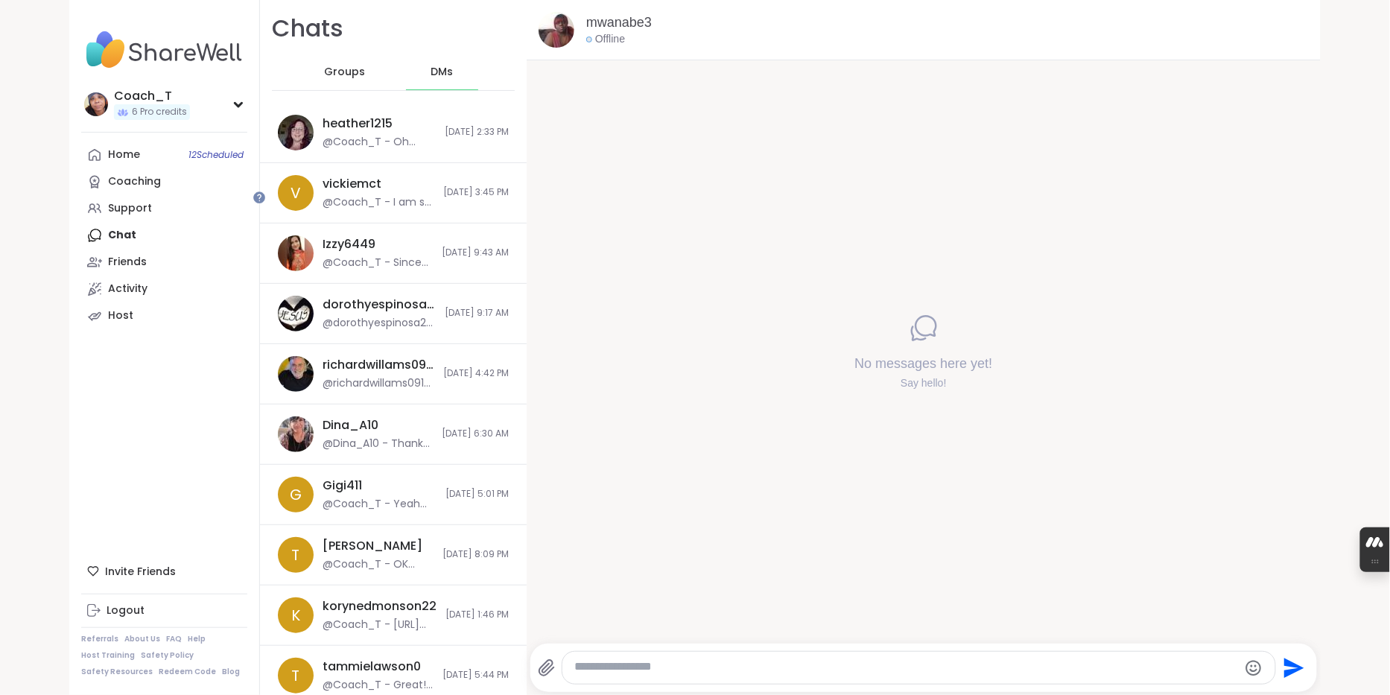
click at [719, 666] on textarea "Type your message" at bounding box center [905, 667] width 663 height 17
paste textarea "**********"
type textarea "**********"
click at [1295, 660] on icon "Send" at bounding box center [1292, 668] width 24 height 24
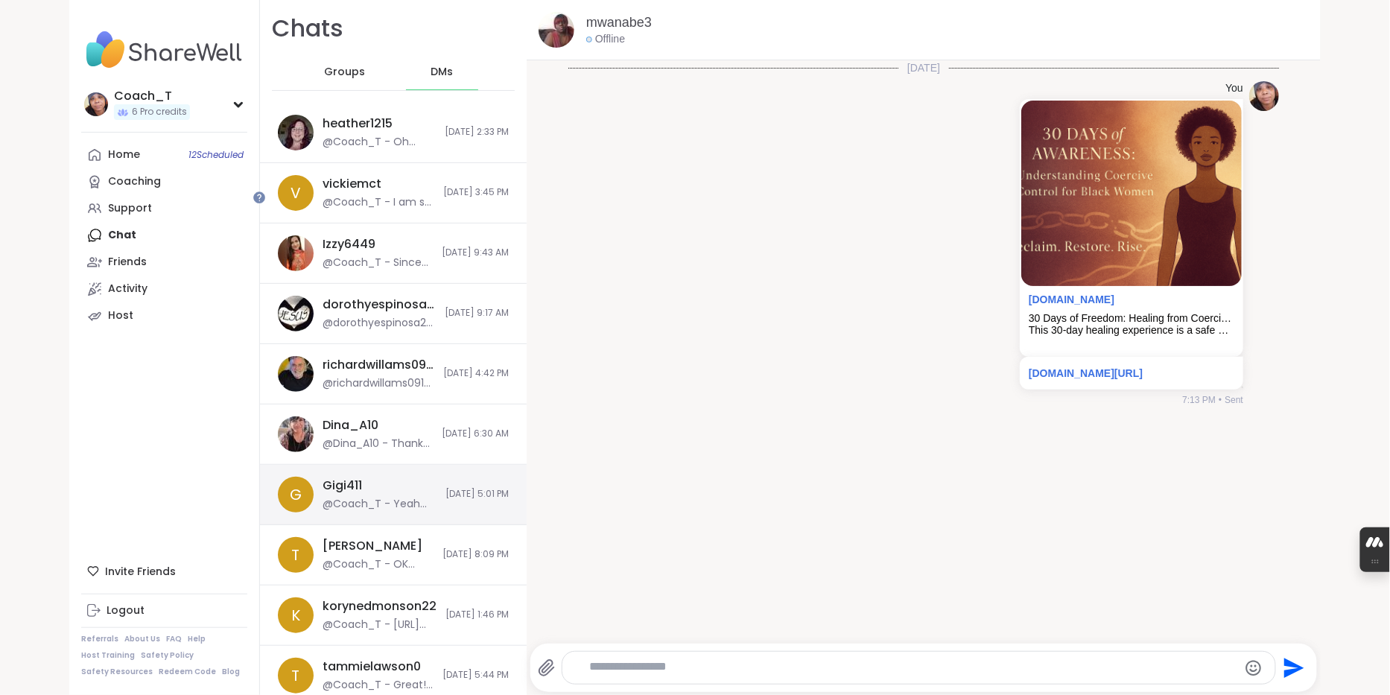
click at [387, 512] on div "@Coach_T - Yeah we went over 😁 hook up to my youtube and let's chat about formi…" at bounding box center [379, 504] width 114 height 15
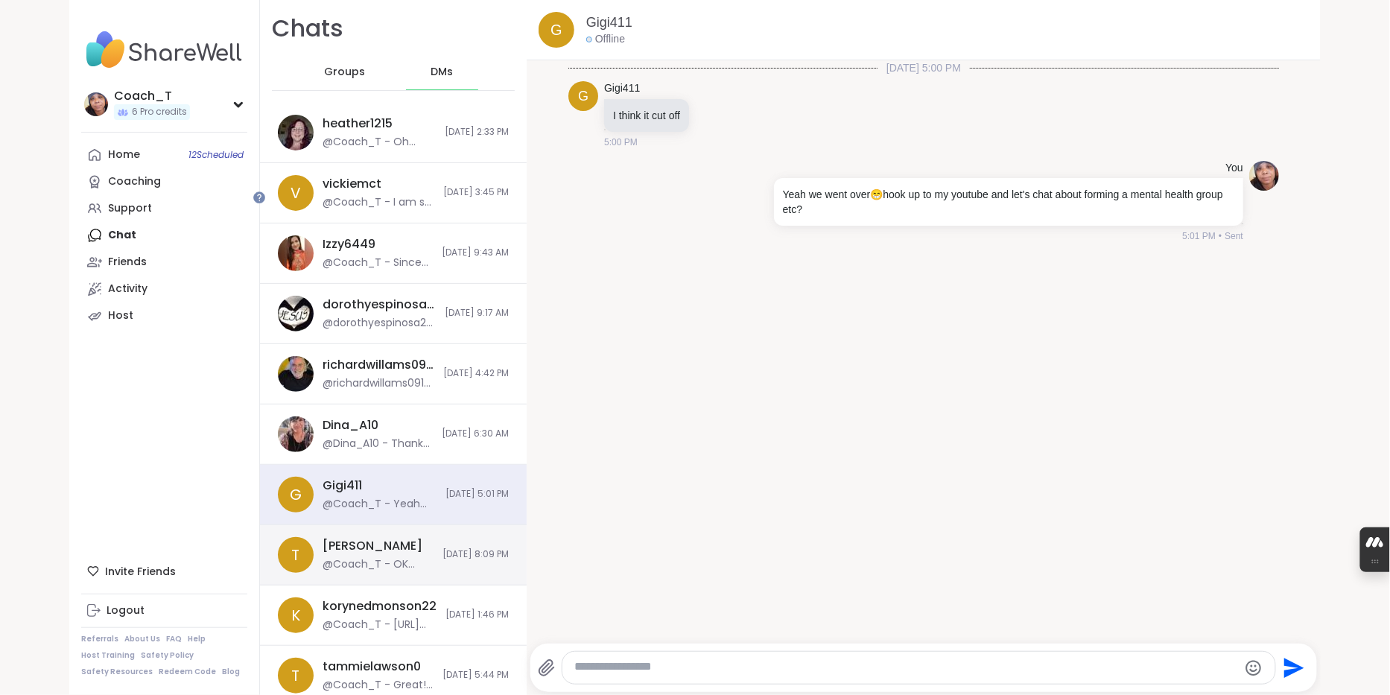
click at [432, 585] on div "T Tammie @Coach_T - OK having another one tomorrow 8/14/2025, 8:09 PM" at bounding box center [393, 555] width 267 height 60
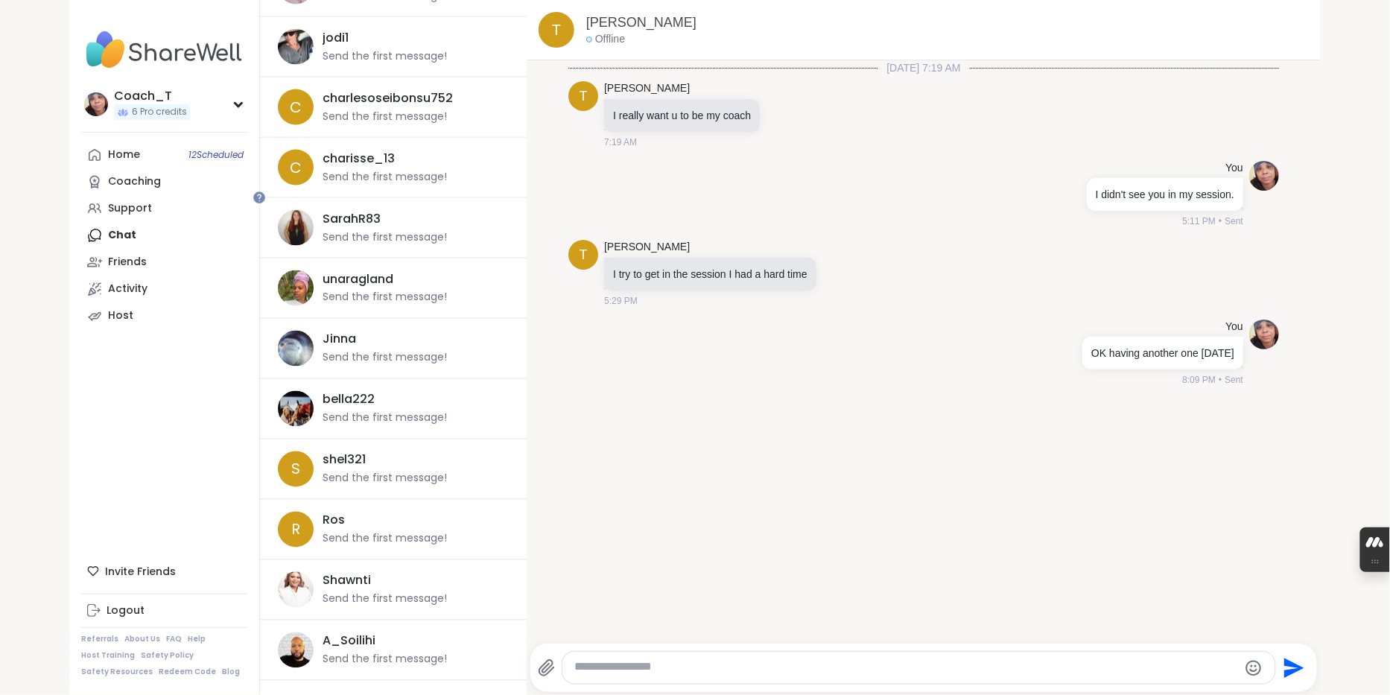
scroll to position [752, 0]
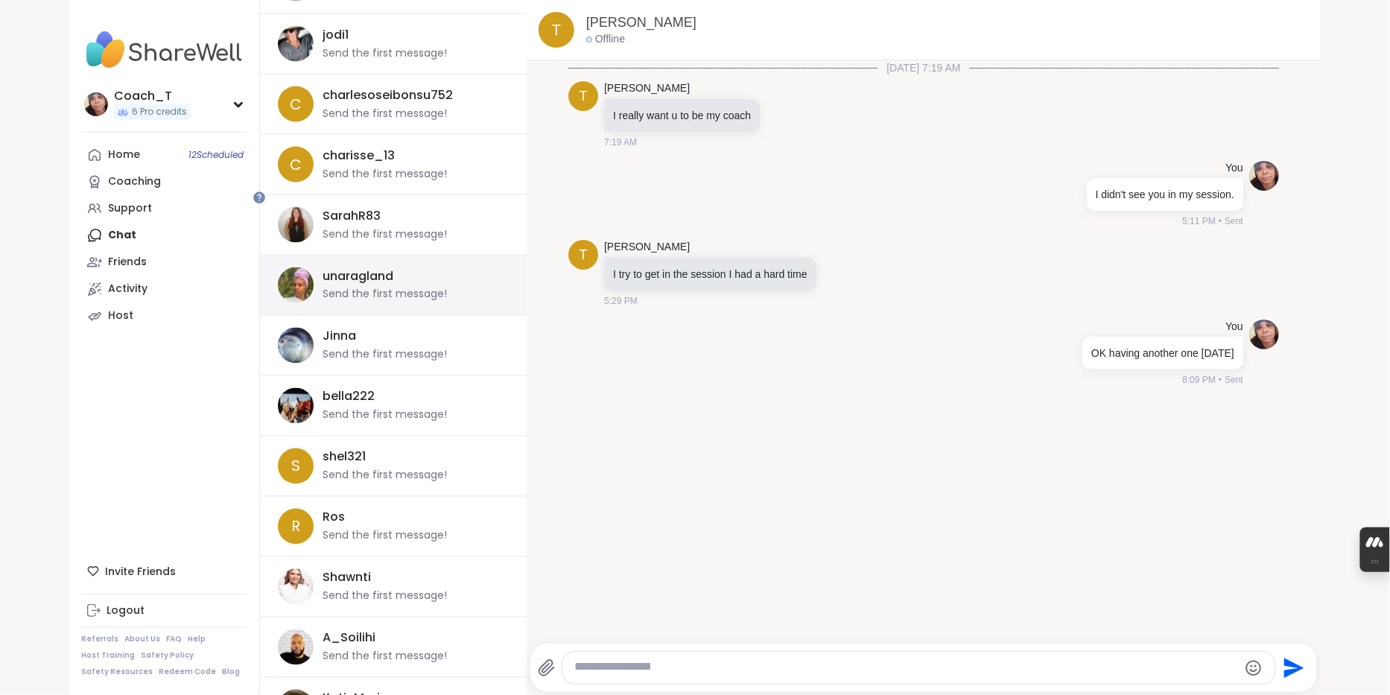
click at [393, 284] on div "unaragland" at bounding box center [357, 276] width 71 height 16
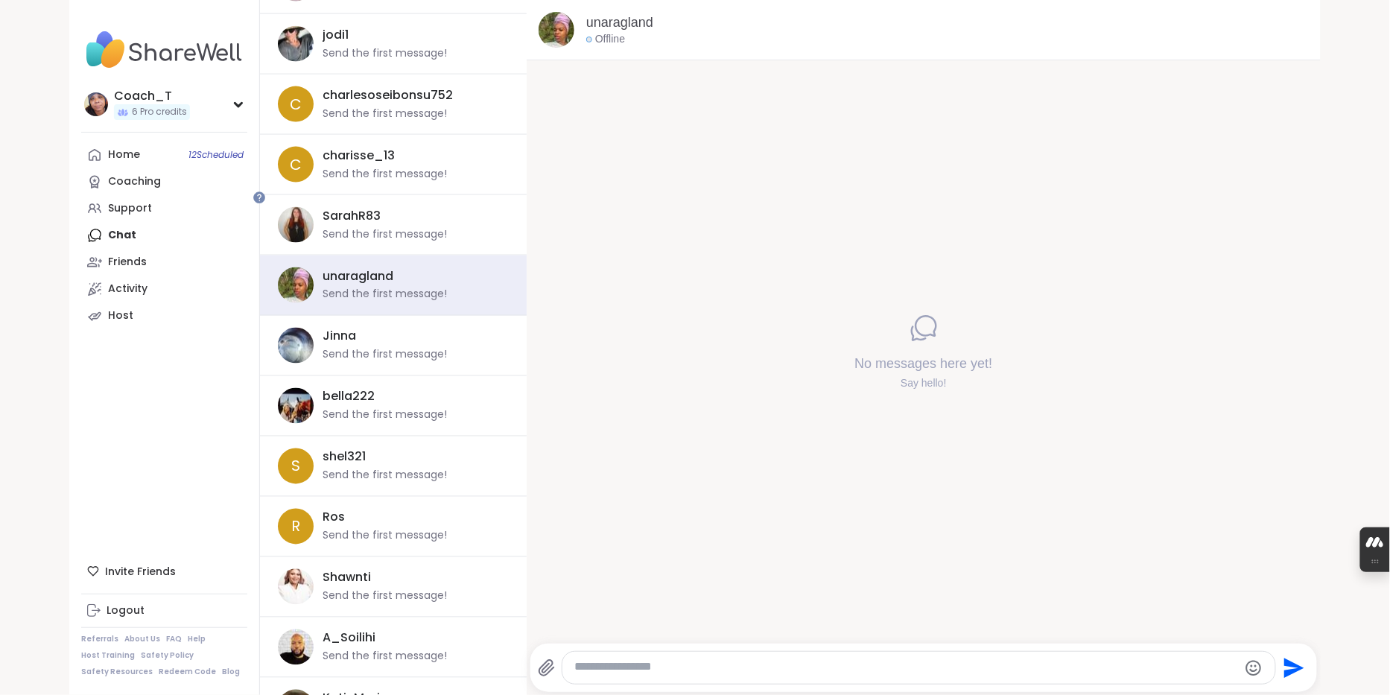
click at [646, 666] on textarea "Type your message" at bounding box center [905, 667] width 663 height 17
paste textarea "**********"
type textarea "**********"
click at [1294, 659] on icon "Send" at bounding box center [1292, 668] width 24 height 24
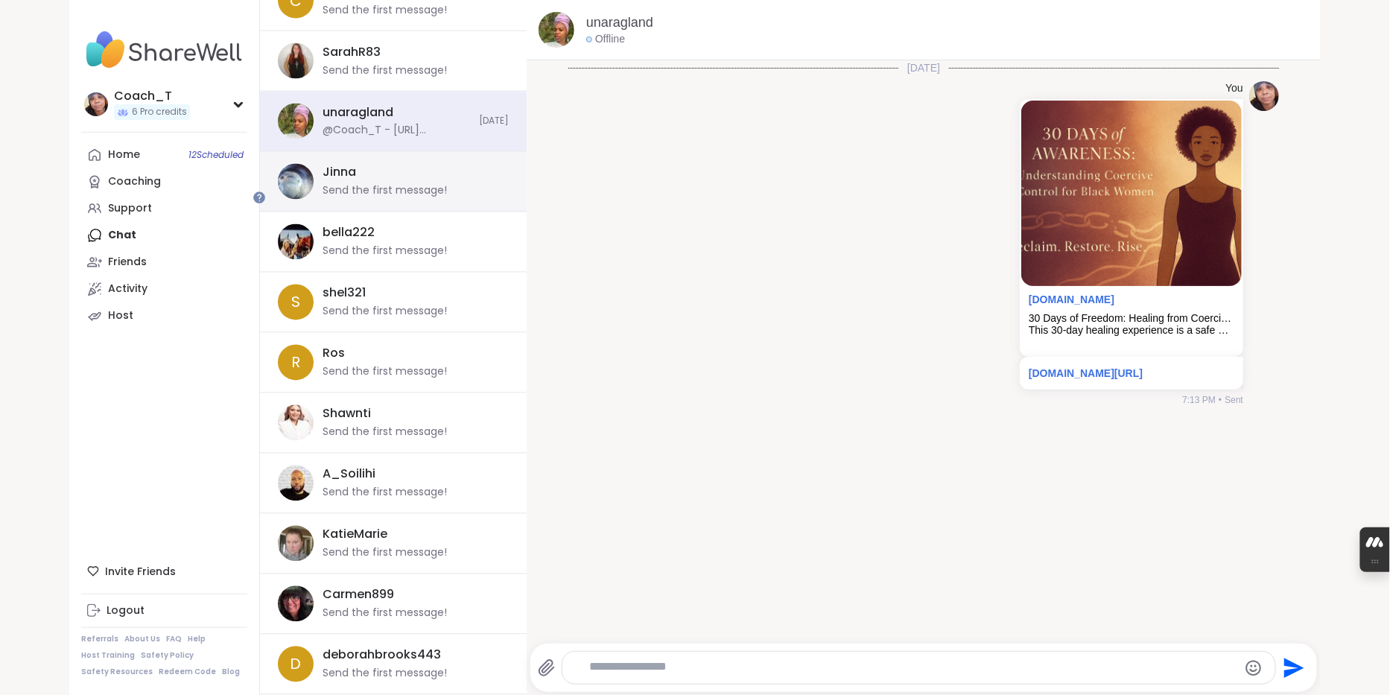
scroll to position [1101, 0]
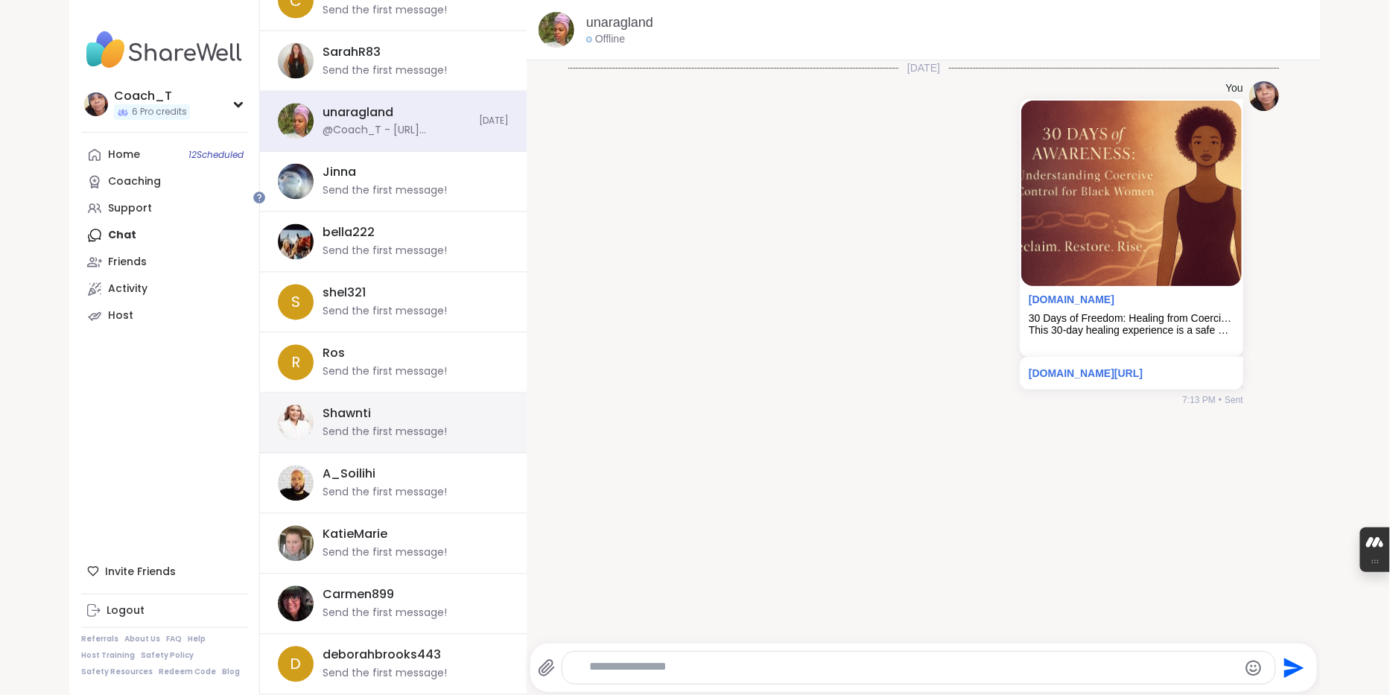
click at [425, 425] on div "Send the first message!" at bounding box center [384, 432] width 124 height 15
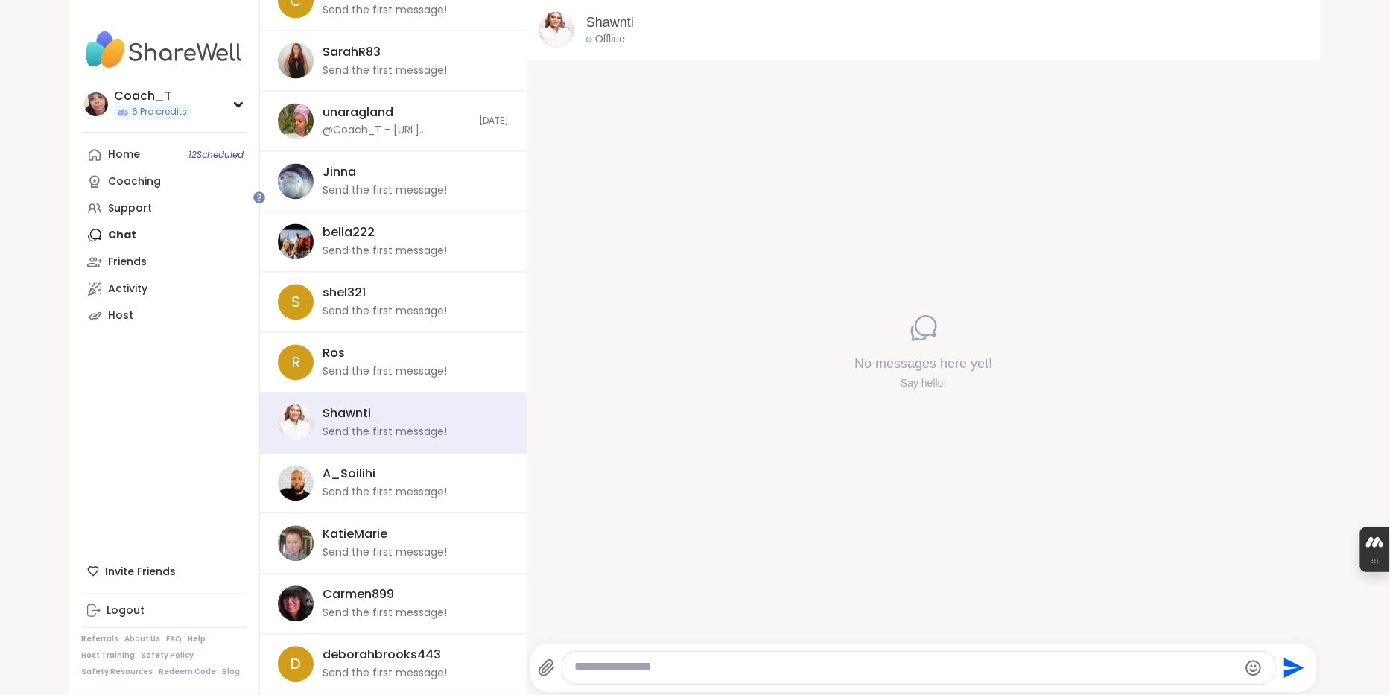
click at [842, 664] on textarea "Type your message" at bounding box center [905, 667] width 663 height 17
paste textarea "**********"
type textarea "**********"
click at [1293, 669] on icon "Send" at bounding box center [1294, 668] width 20 height 20
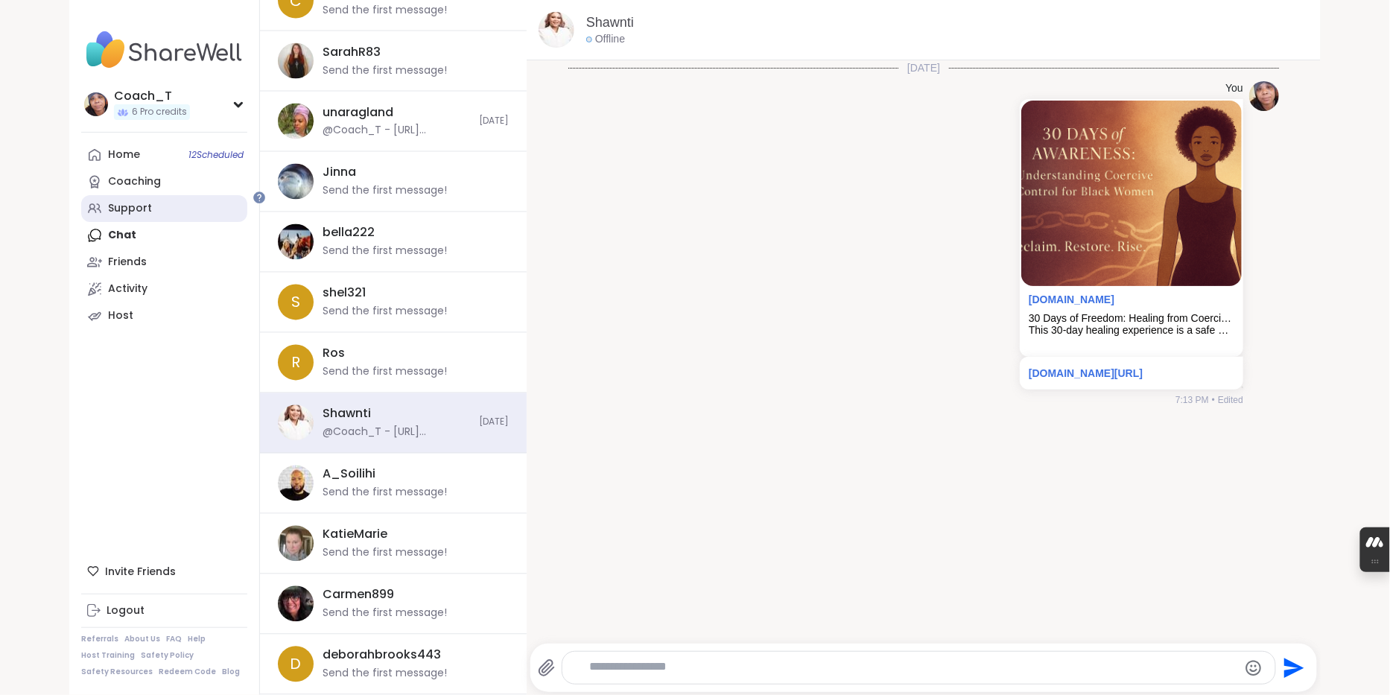
click at [136, 216] on div "Support" at bounding box center [130, 208] width 44 height 15
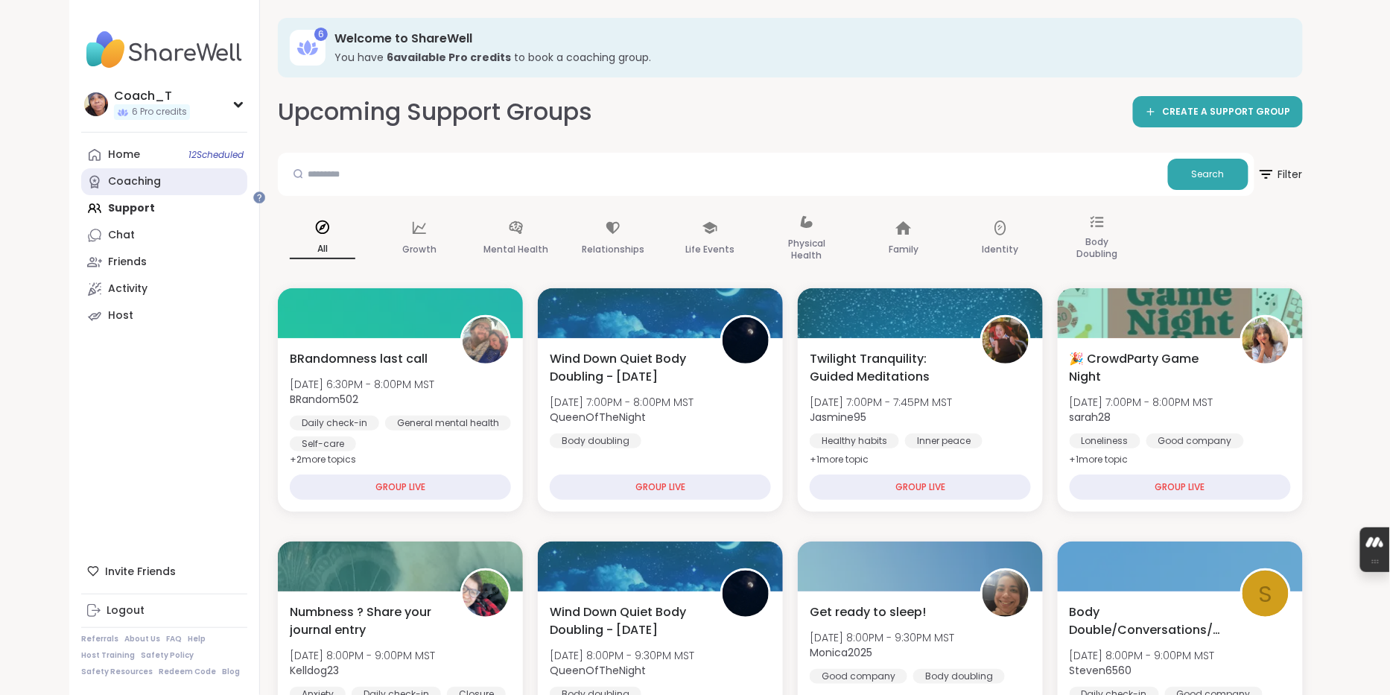
click at [173, 195] on link "Coaching" at bounding box center [164, 181] width 166 height 27
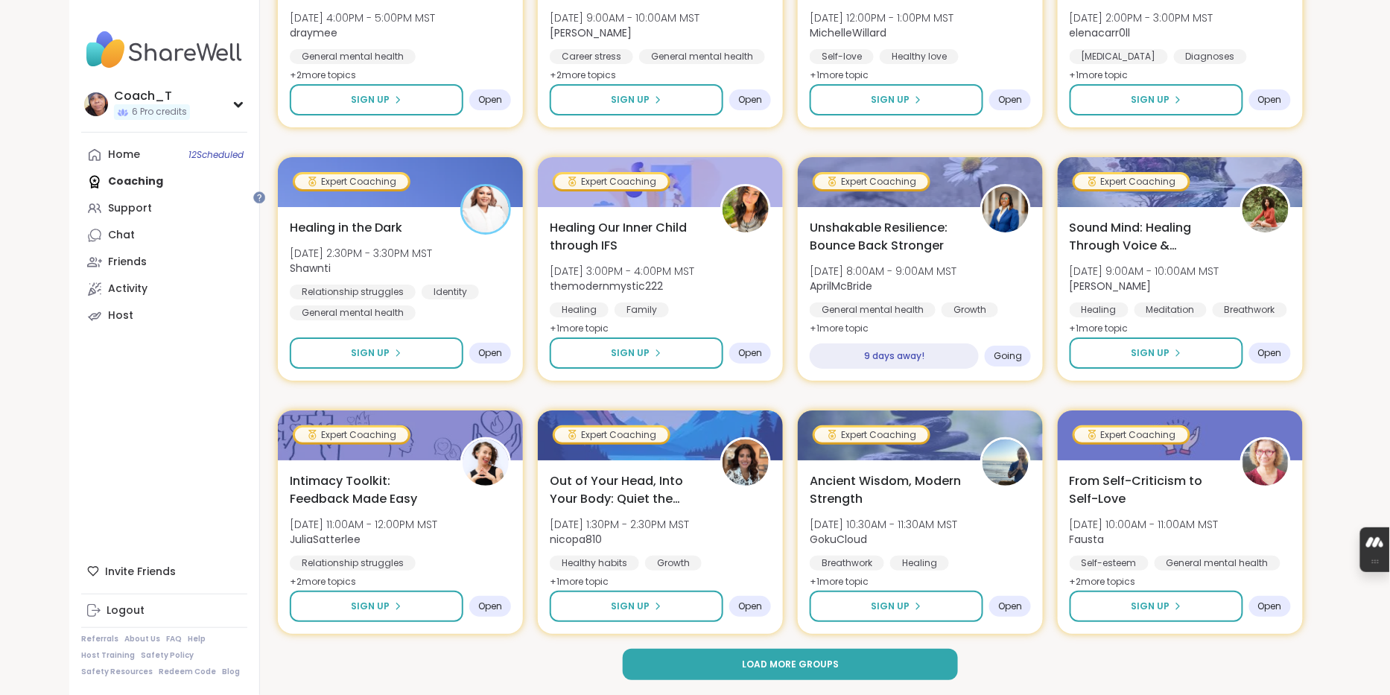
scroll to position [1991, 0]
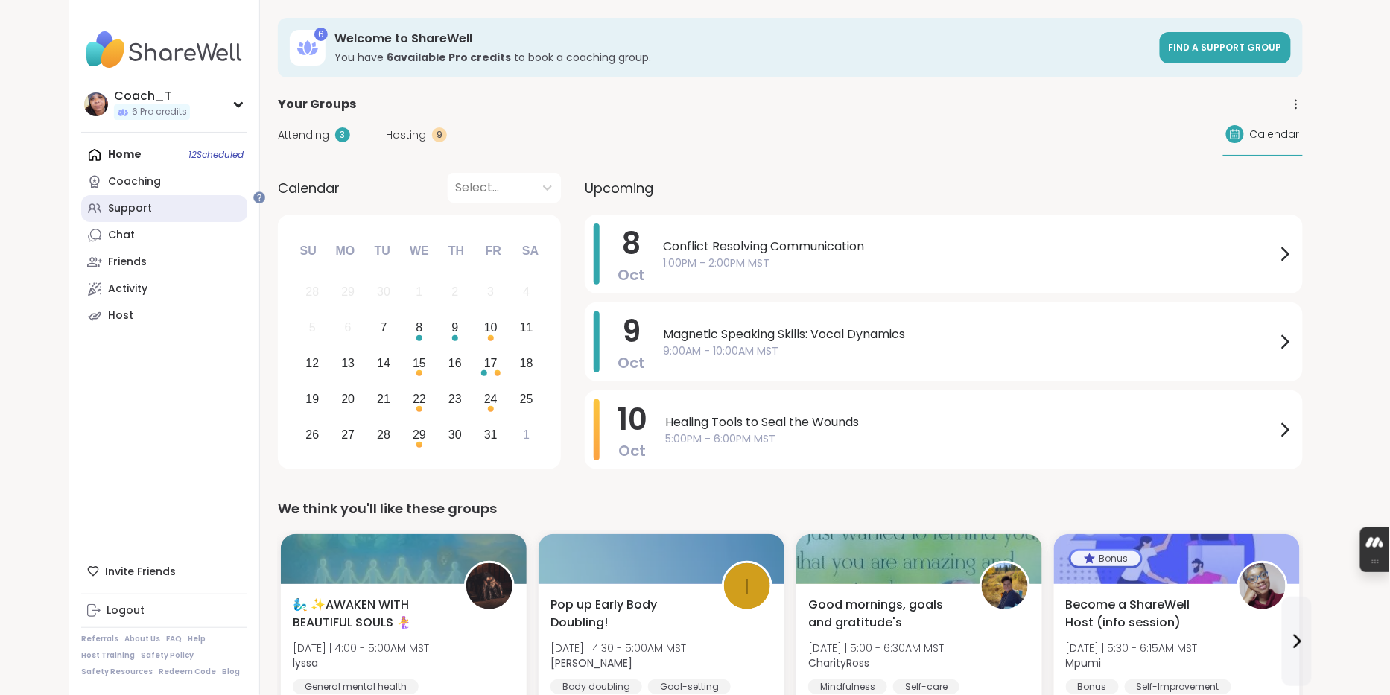
click at [185, 222] on link "Support" at bounding box center [164, 208] width 166 height 27
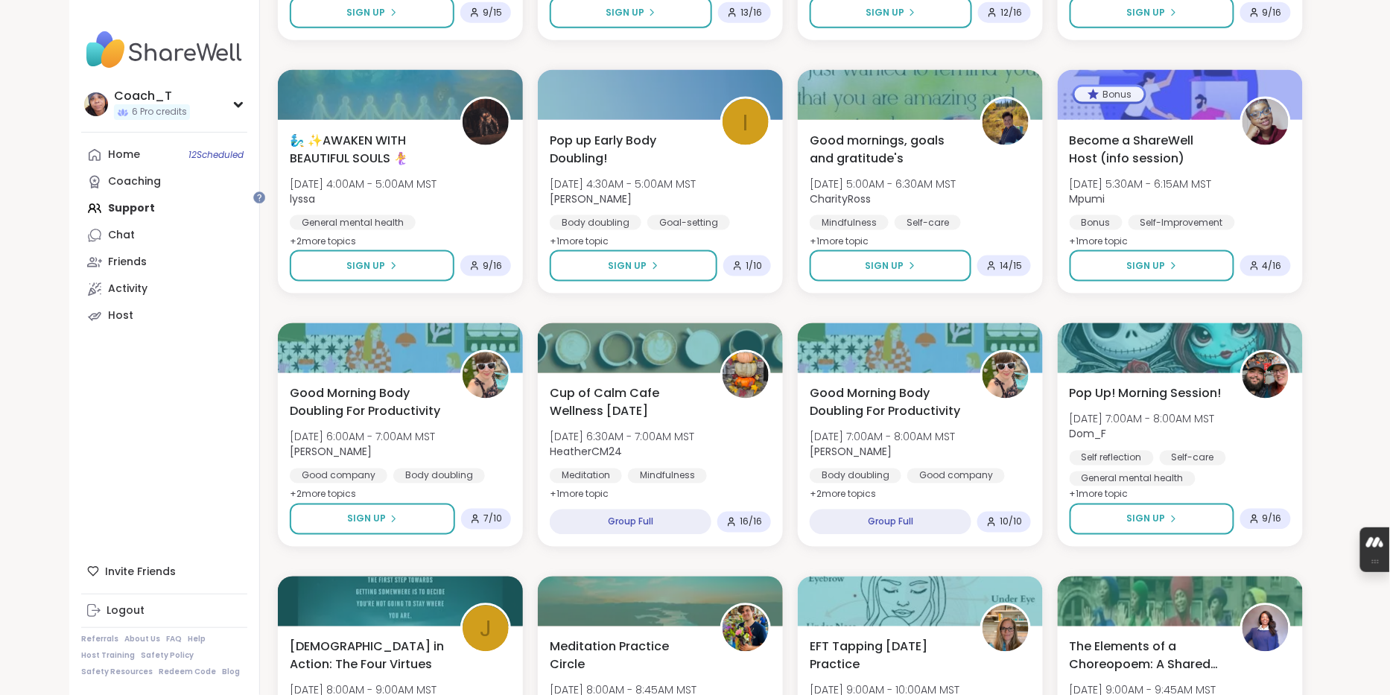
scroll to position [725, 0]
click at [214, 161] on span "12 Scheduled" at bounding box center [215, 155] width 55 height 12
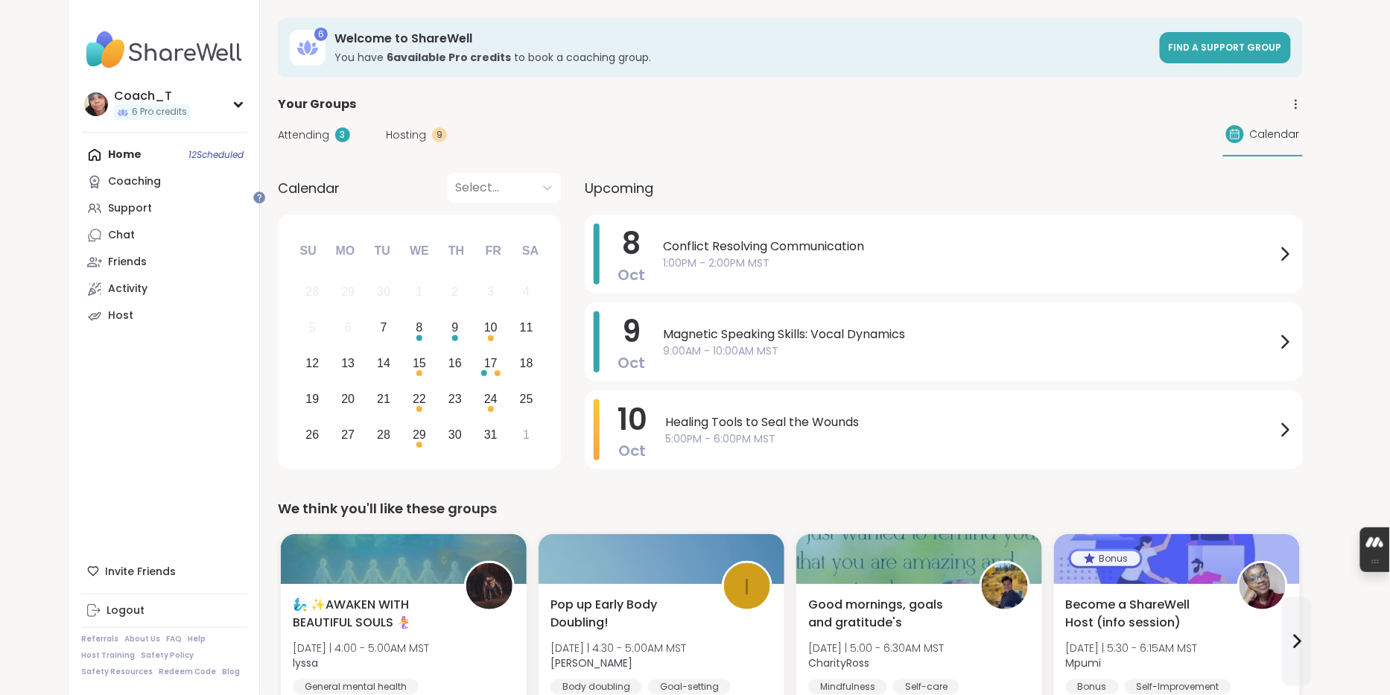
click at [426, 143] on span "Hosting" at bounding box center [406, 135] width 40 height 16
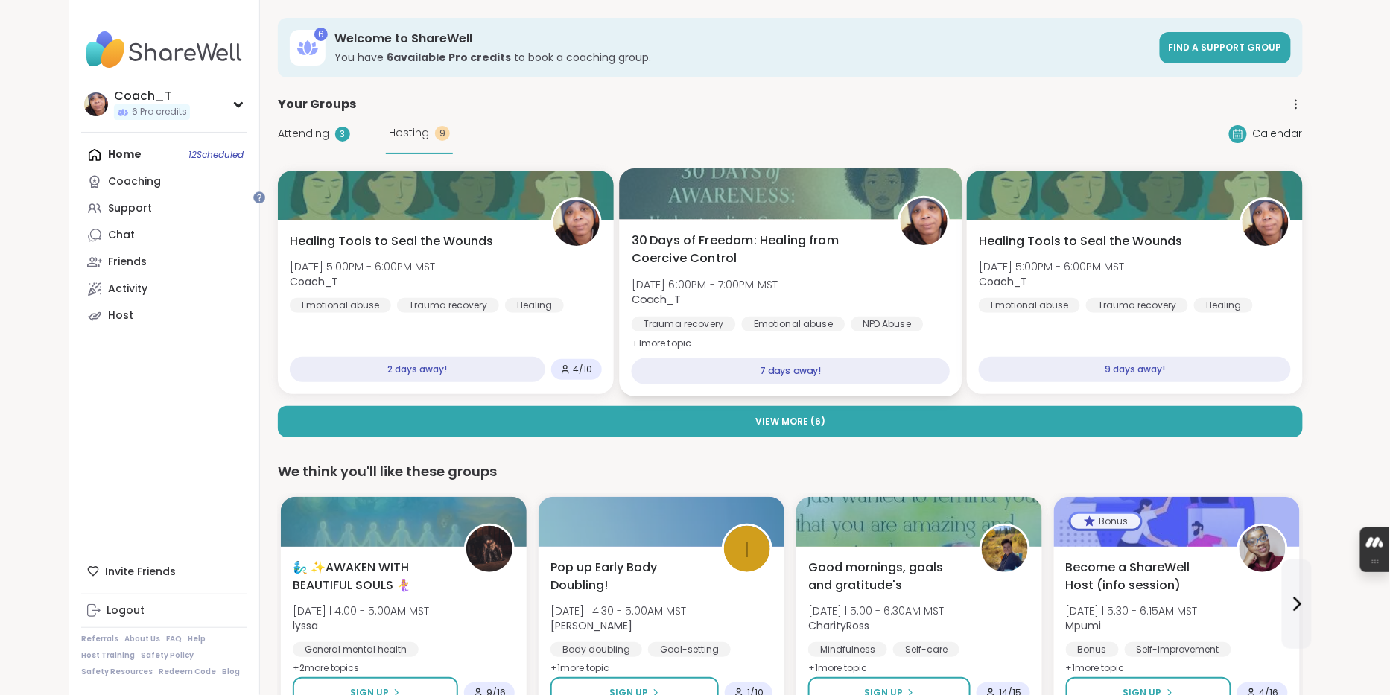
click at [901, 384] on div "7 days away!" at bounding box center [790, 371] width 318 height 26
click at [850, 296] on div "30 Days of Freedom: Healing from Coercive Control Wed, Oct 15 | 6:00PM - 7:00PM…" at bounding box center [790, 282] width 318 height 101
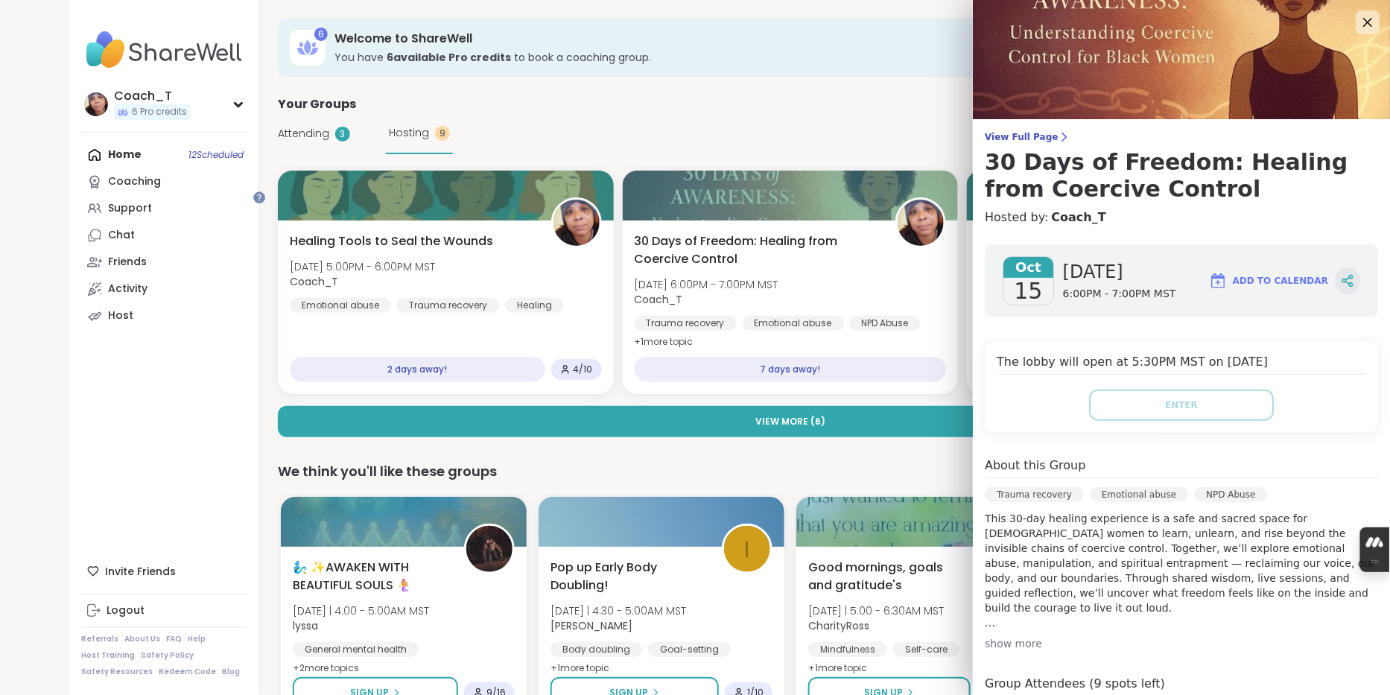
click at [1344, 287] on icon at bounding box center [1346, 280] width 13 height 13
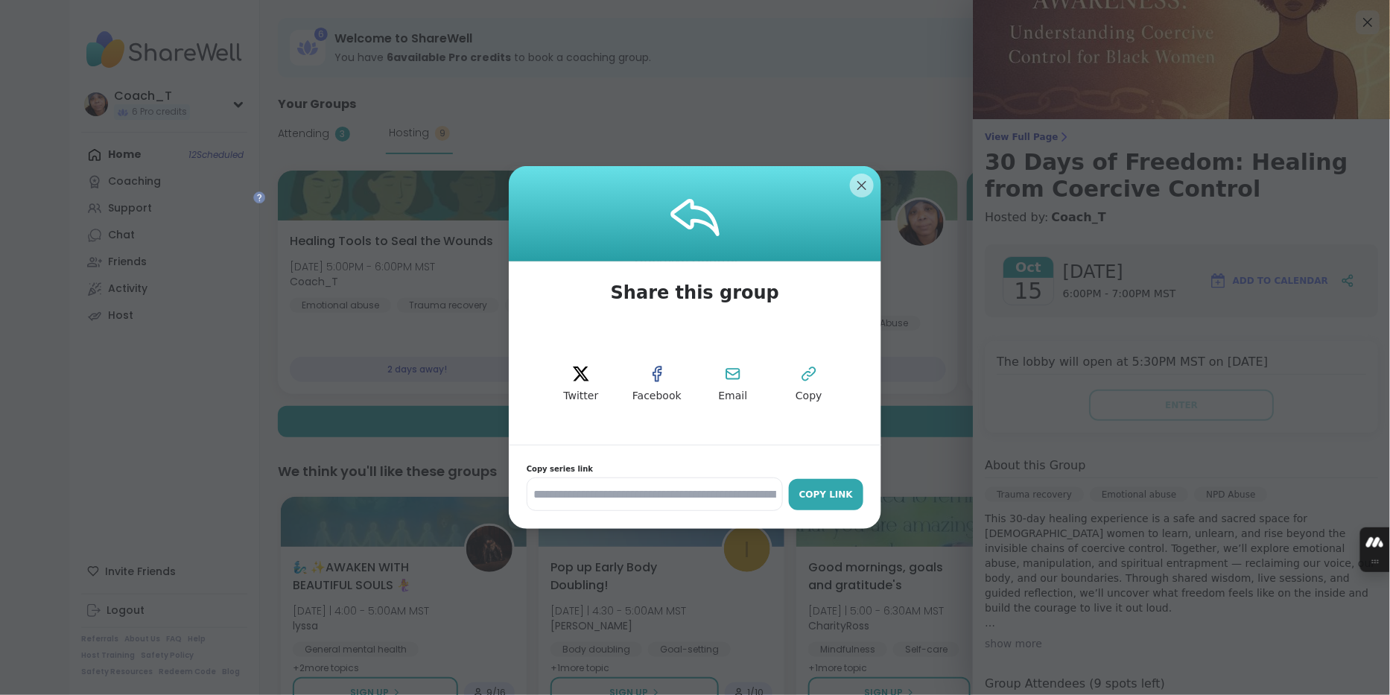
click at [817, 501] on div "Copy Link" at bounding box center [826, 494] width 60 height 13
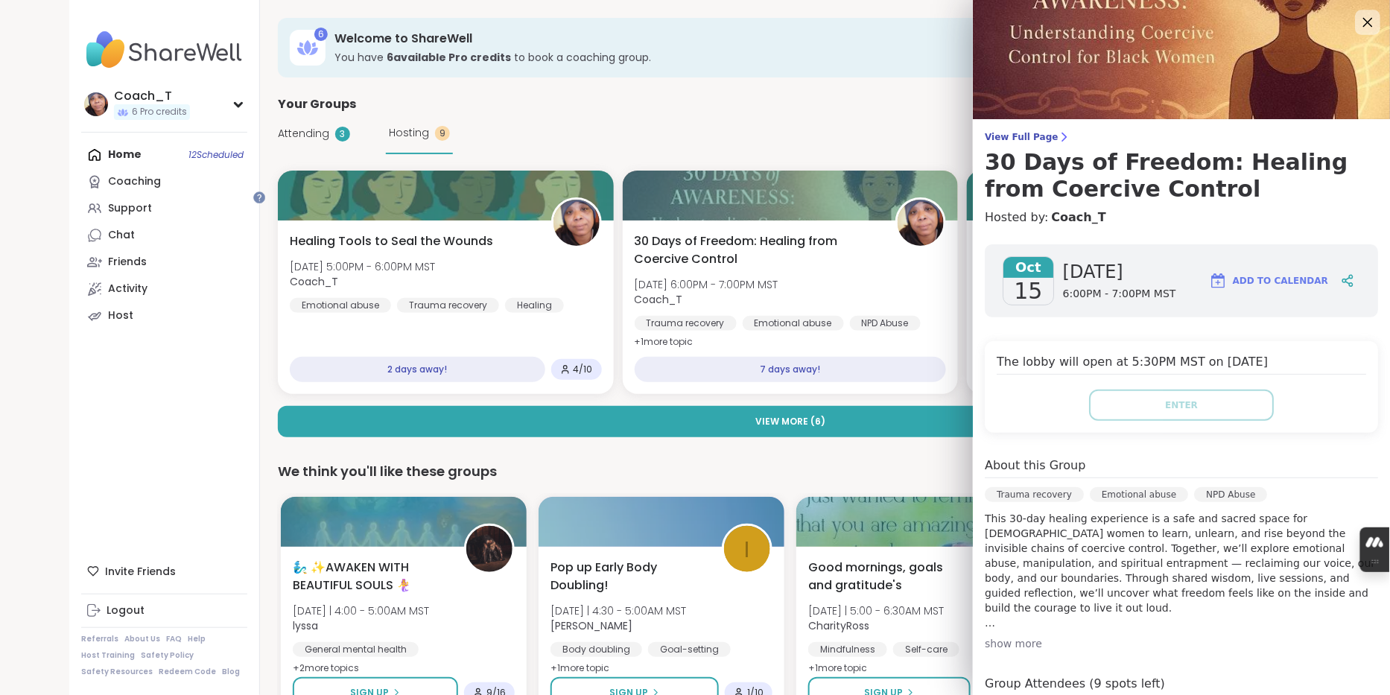
click at [1364, 20] on icon at bounding box center [1367, 22] width 19 height 19
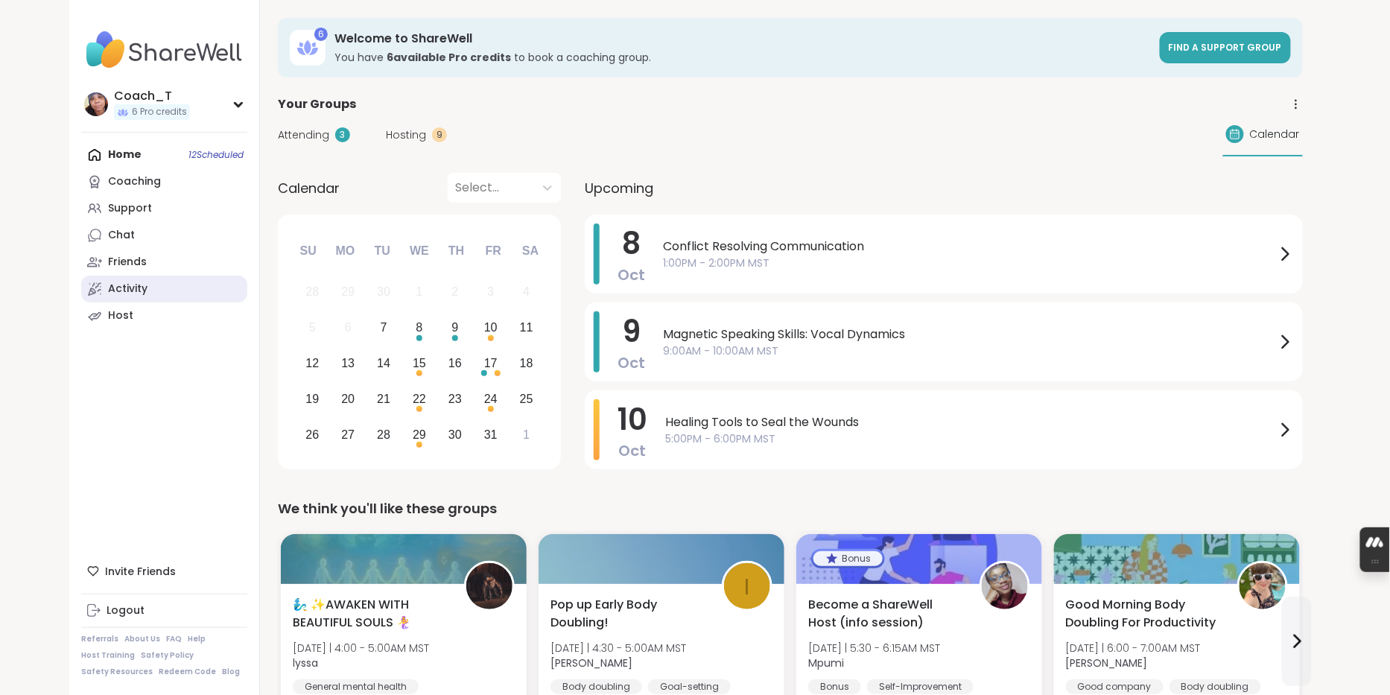
click at [155, 302] on link "Activity" at bounding box center [164, 289] width 166 height 27
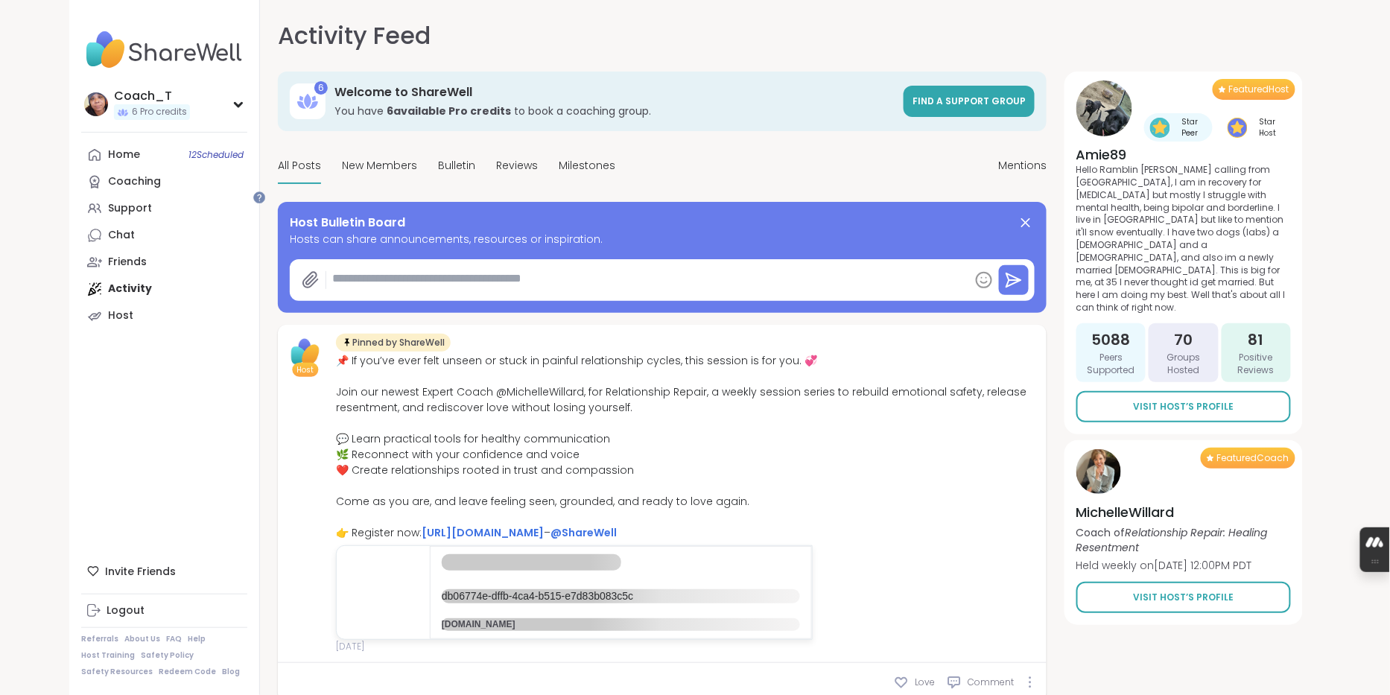
click at [576, 297] on textarea at bounding box center [647, 281] width 643 height 34
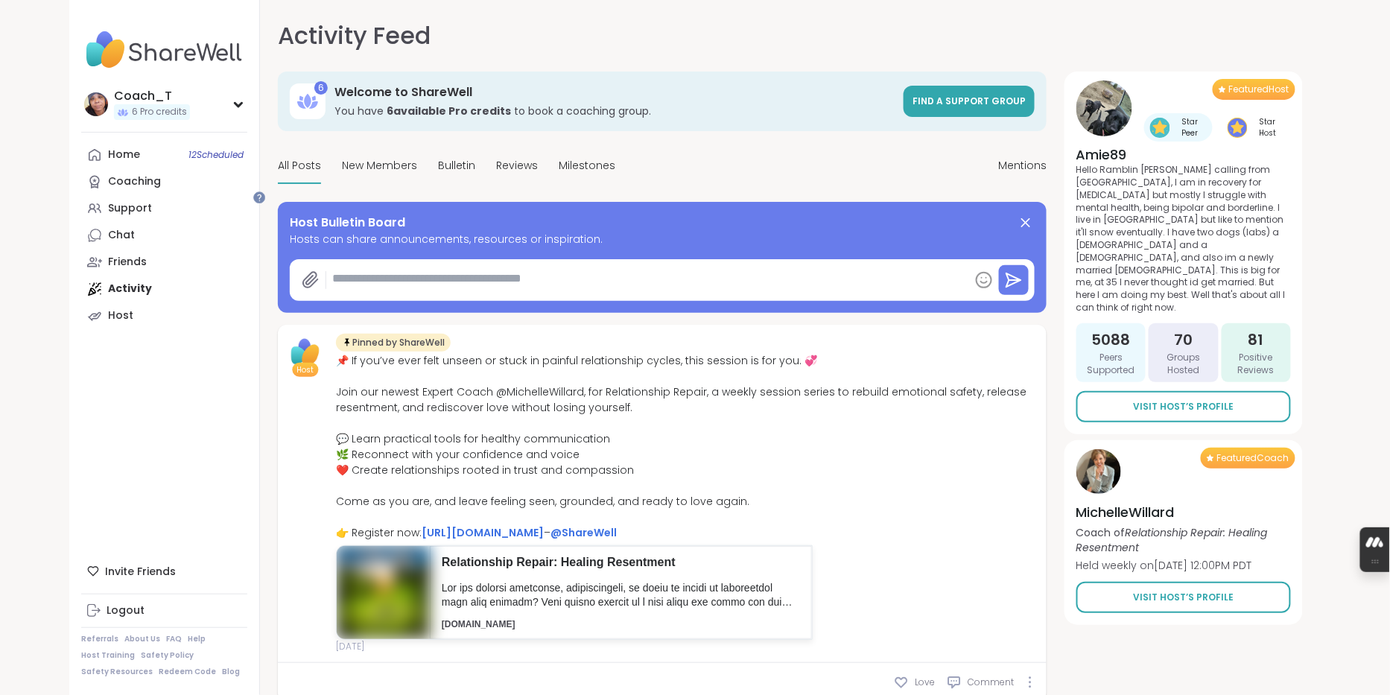
paste textarea "**********"
type textarea "*"
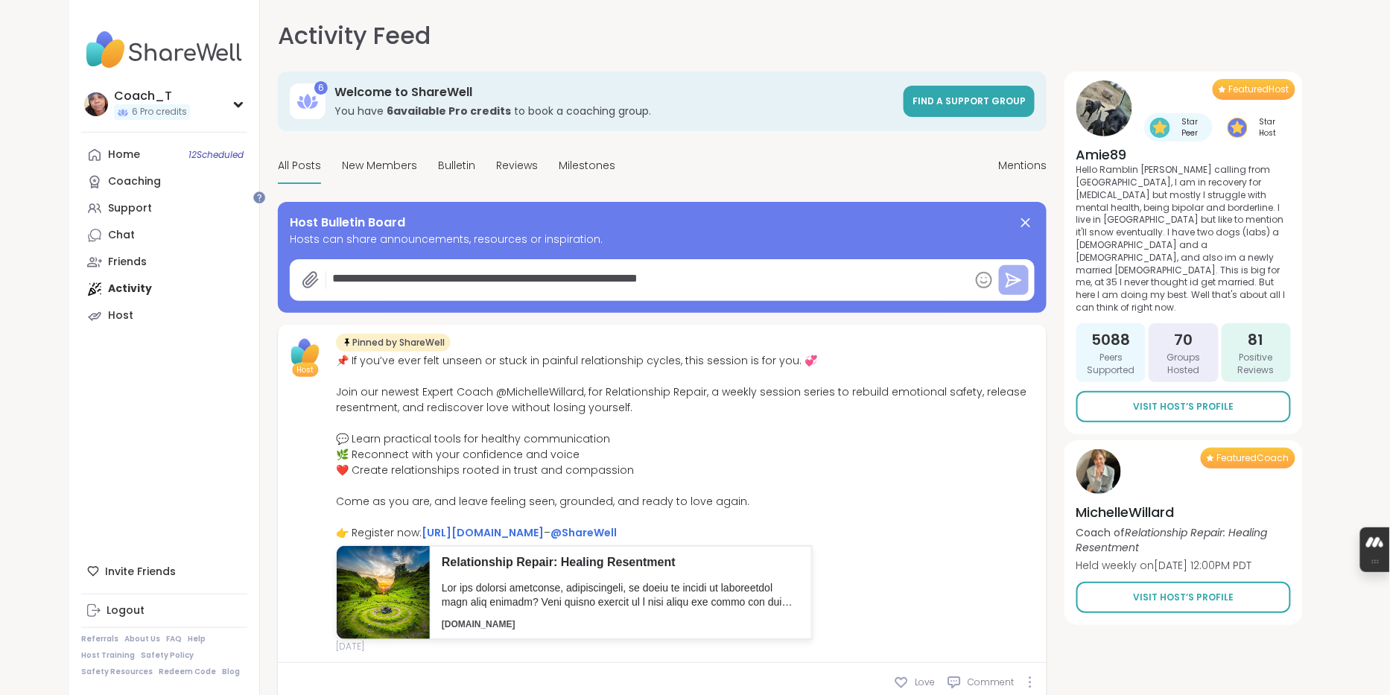
type textarea "**********"
click at [1010, 289] on icon at bounding box center [1014, 280] width 18 height 18
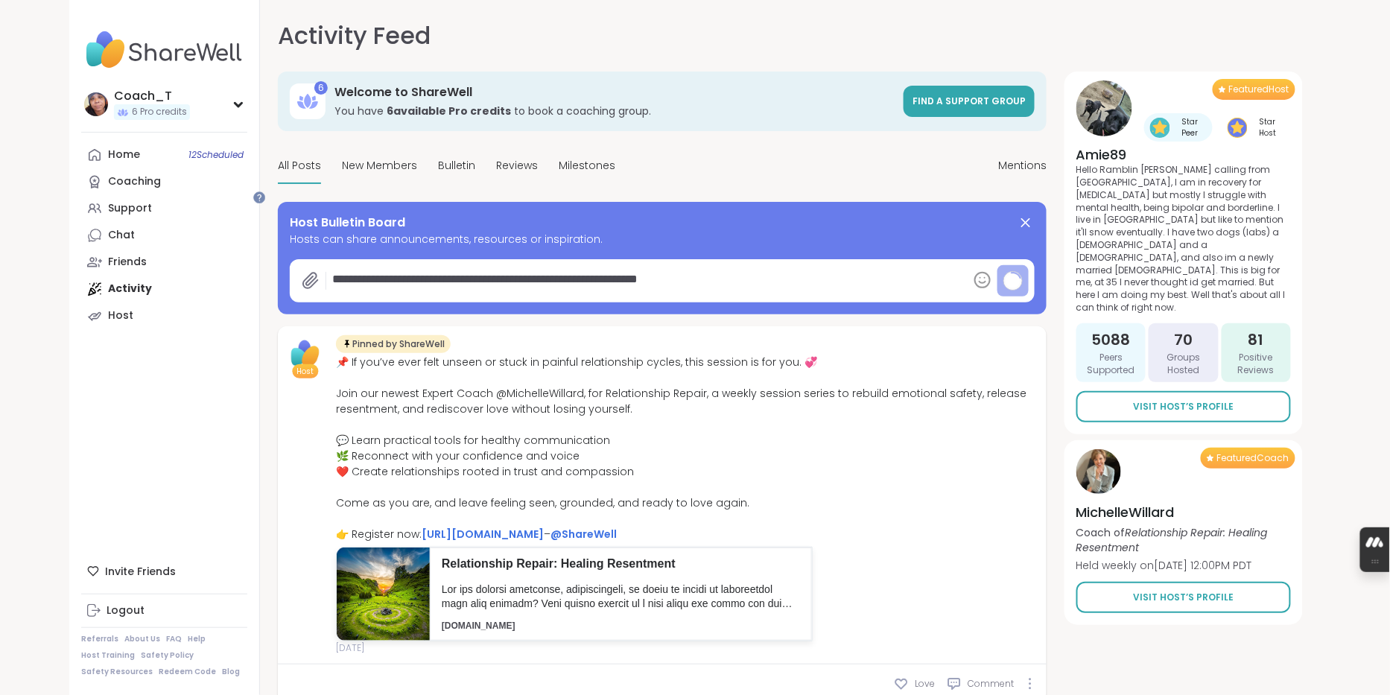
type textarea "*"
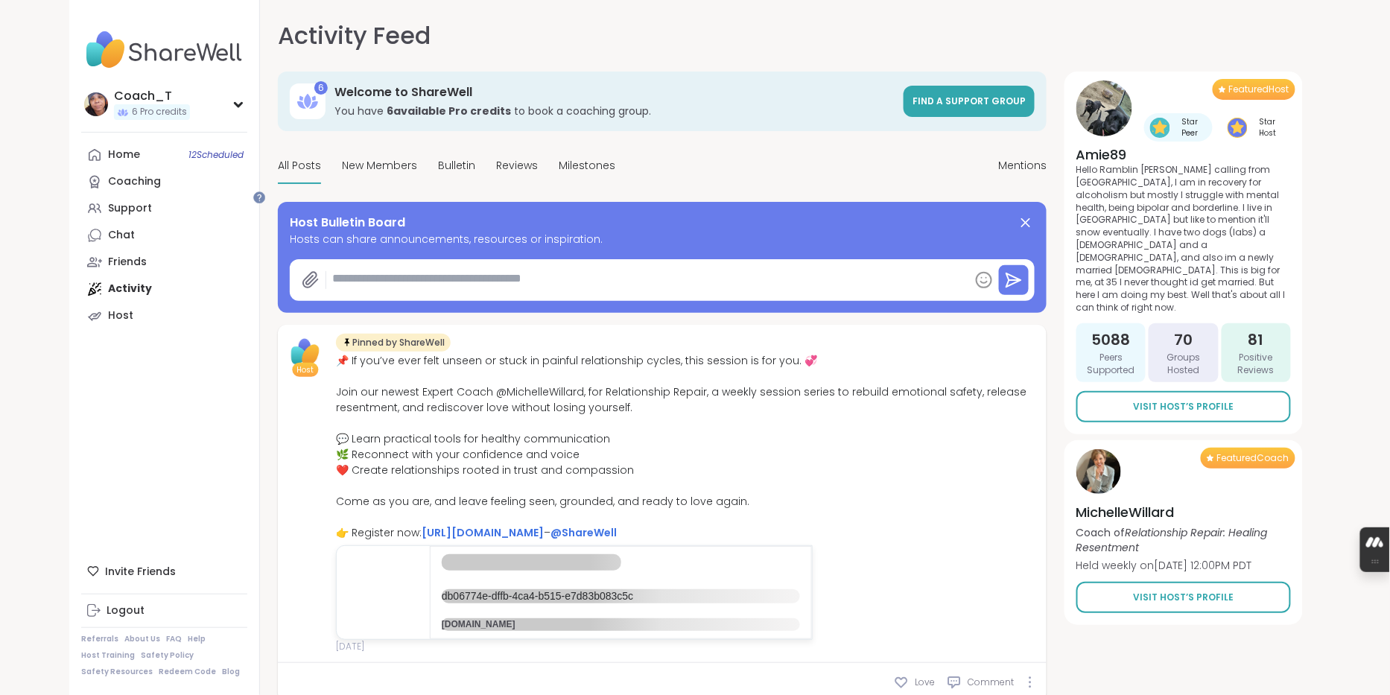
click at [643, 297] on textarea at bounding box center [647, 281] width 643 height 34
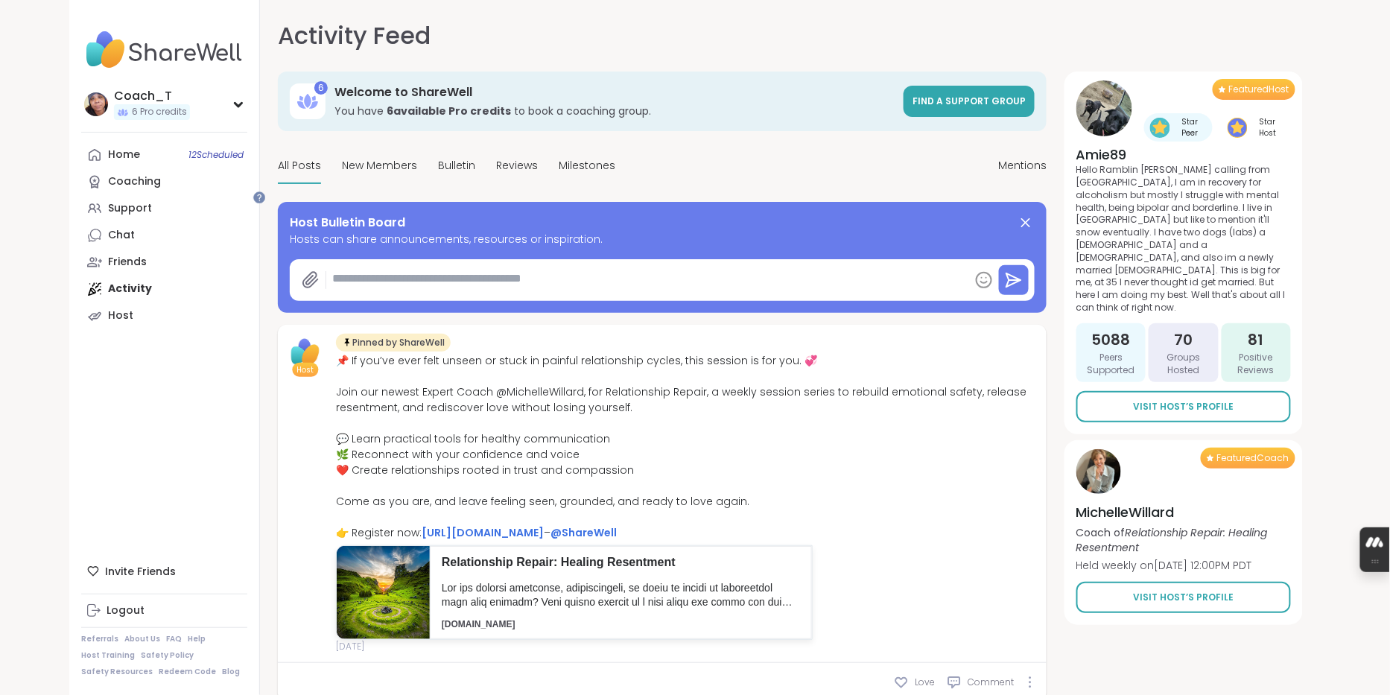
paste textarea "**********"
type textarea "*"
type textarea "**********"
click at [1009, 280] on icon at bounding box center [1015, 280] width 12 height 0
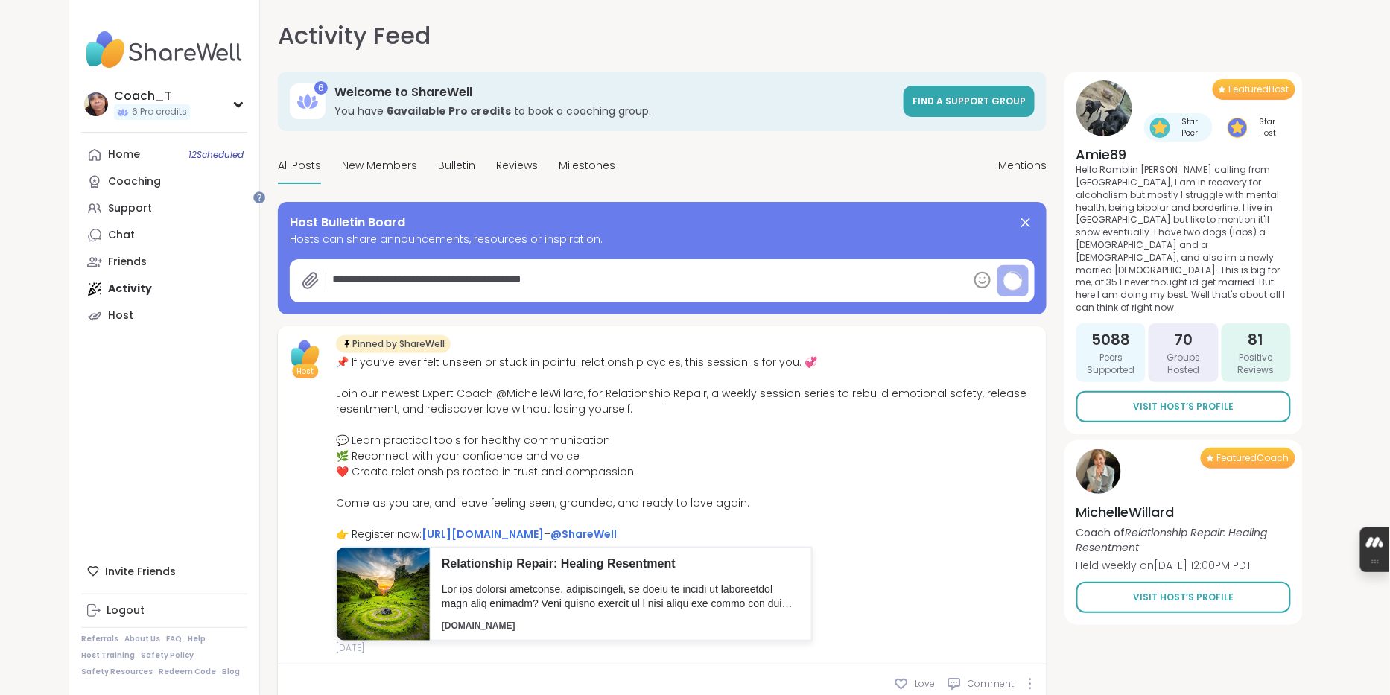
type textarea "*"
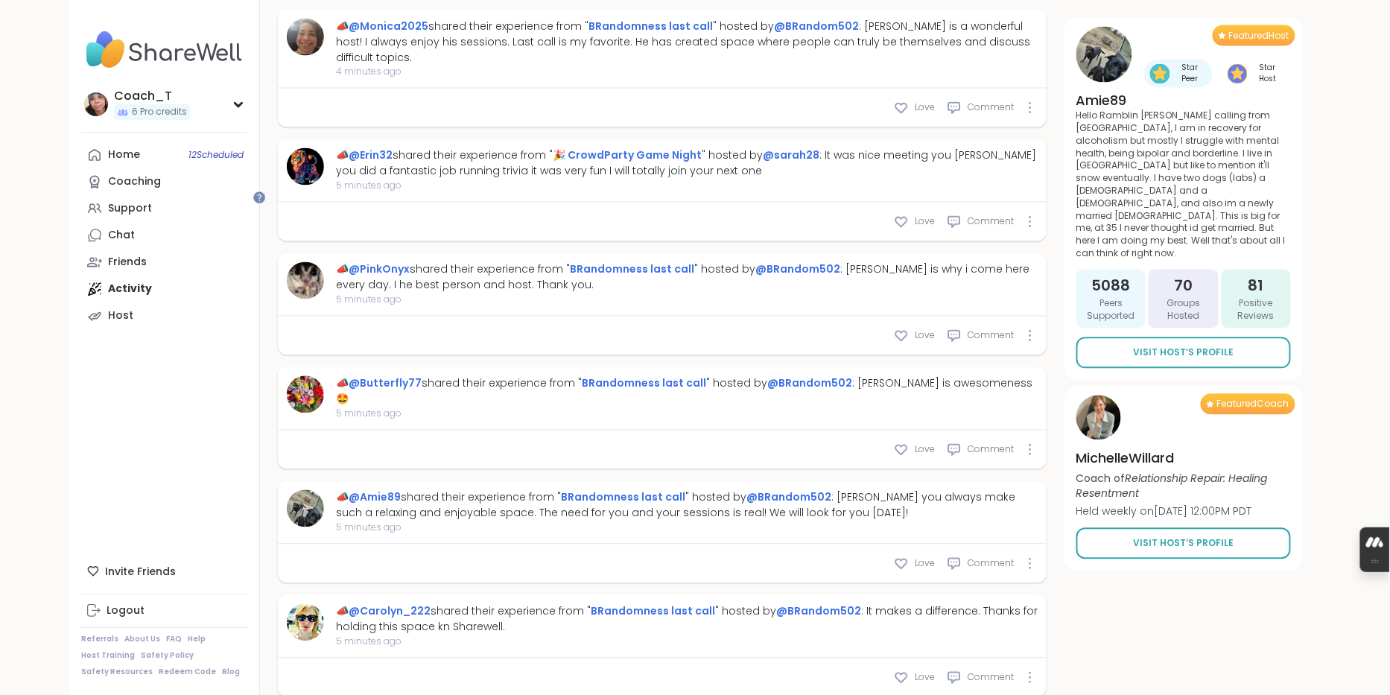
scroll to position [977, 0]
